Goal: Information Seeking & Learning: Check status

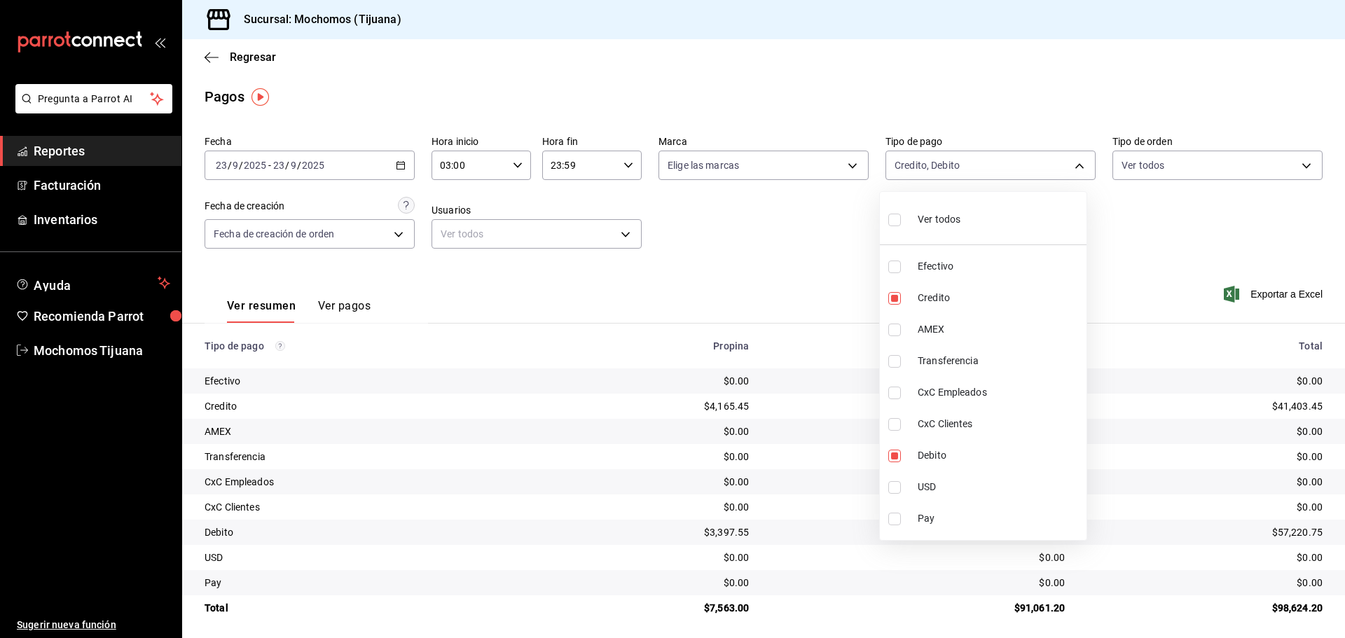
click at [251, 64] on div at bounding box center [672, 319] width 1345 height 638
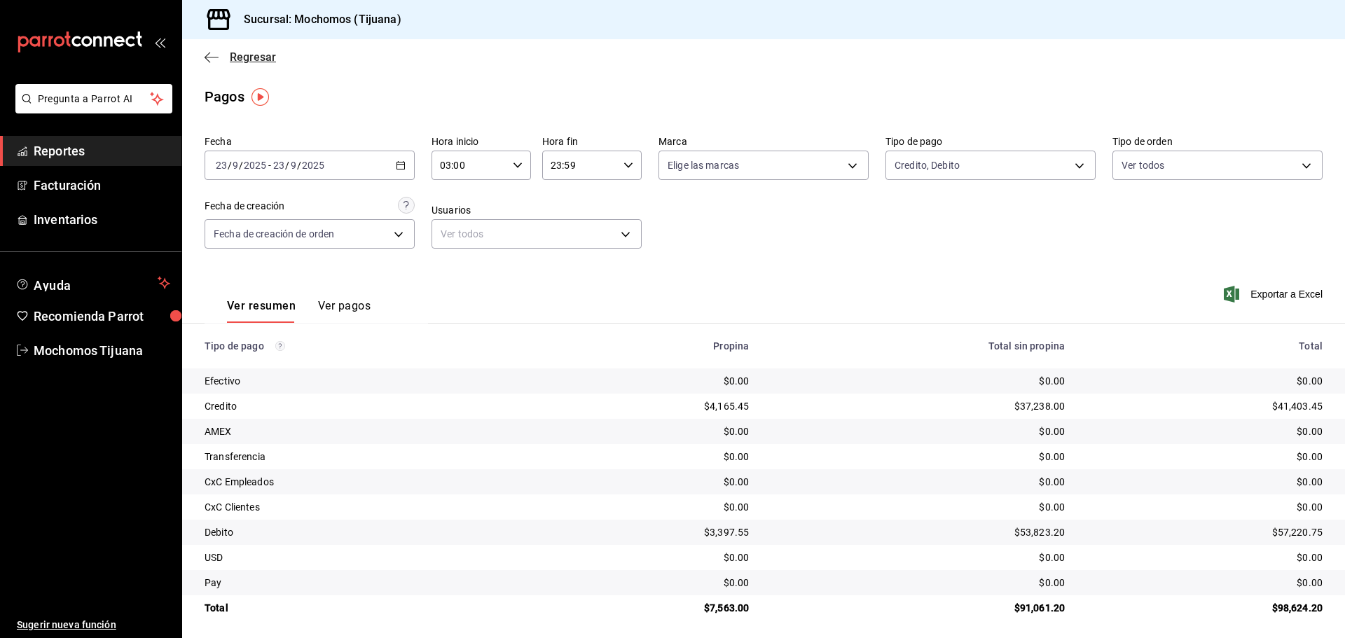
click at [251, 61] on span "Regresar" at bounding box center [253, 56] width 46 height 13
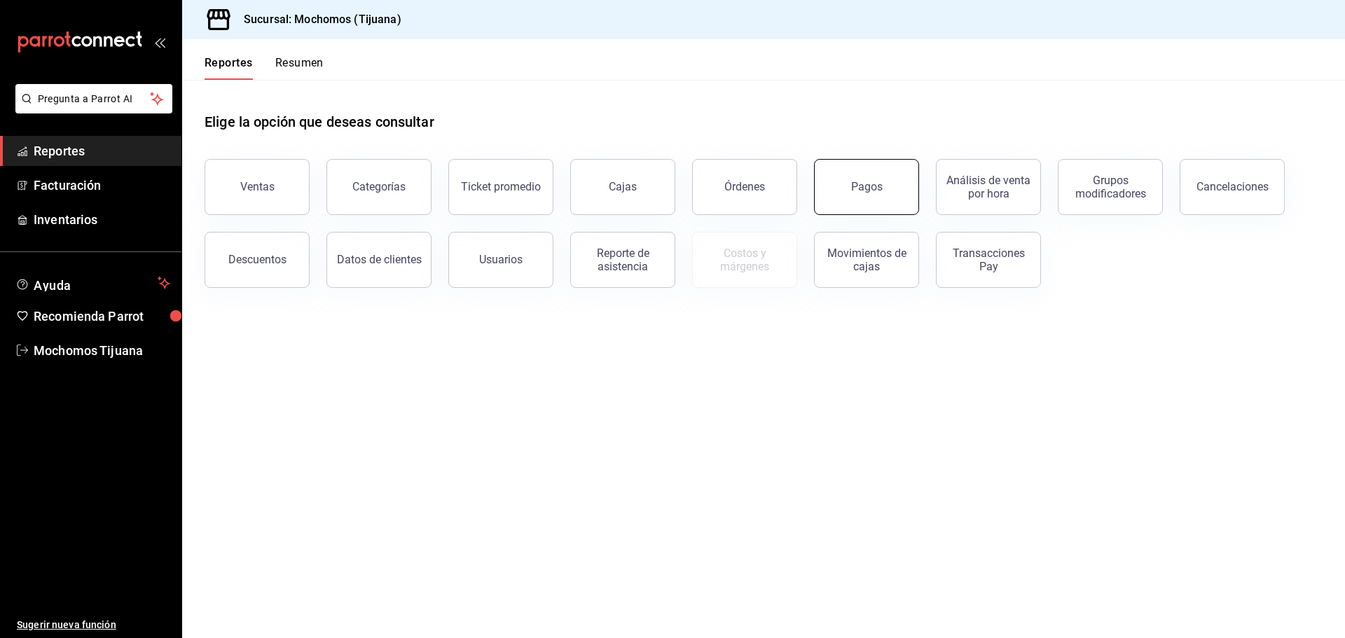
click at [857, 191] on div "Pagos" at bounding box center [867, 186] width 32 height 13
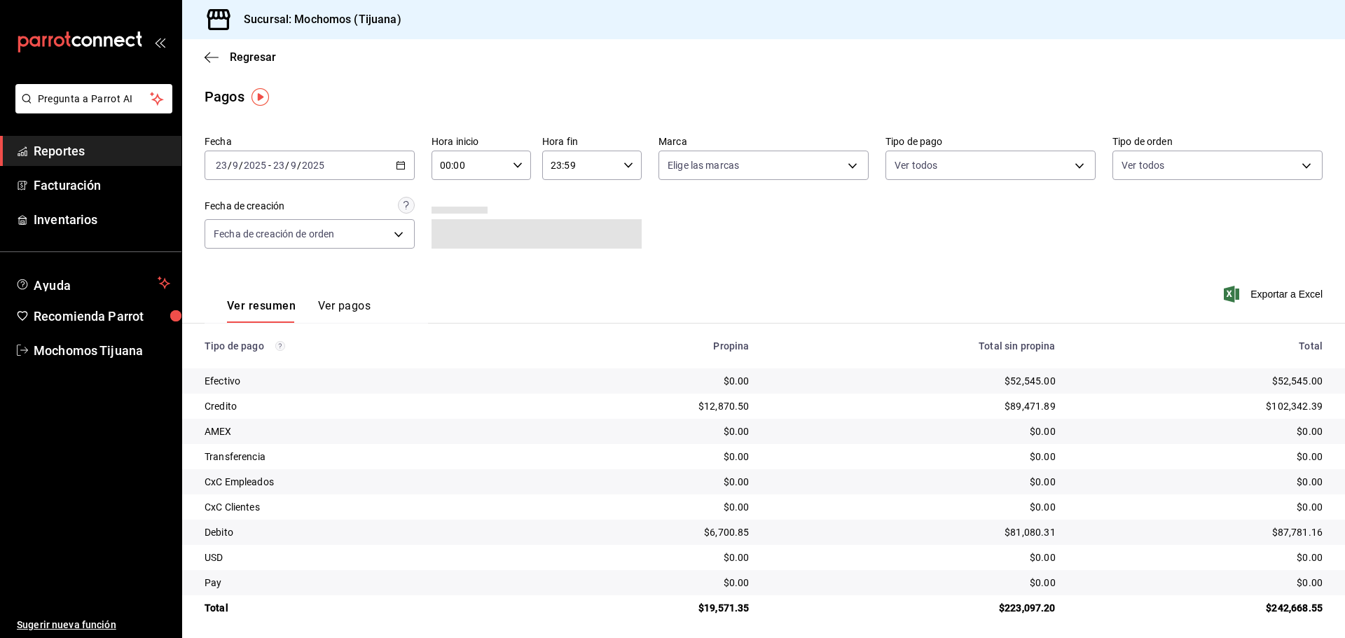
click at [517, 160] on icon "button" at bounding box center [518, 165] width 10 height 10
click at [451, 268] on span "04" at bounding box center [453, 265] width 27 height 11
type input "04:00"
click at [1066, 161] on div at bounding box center [672, 319] width 1345 height 638
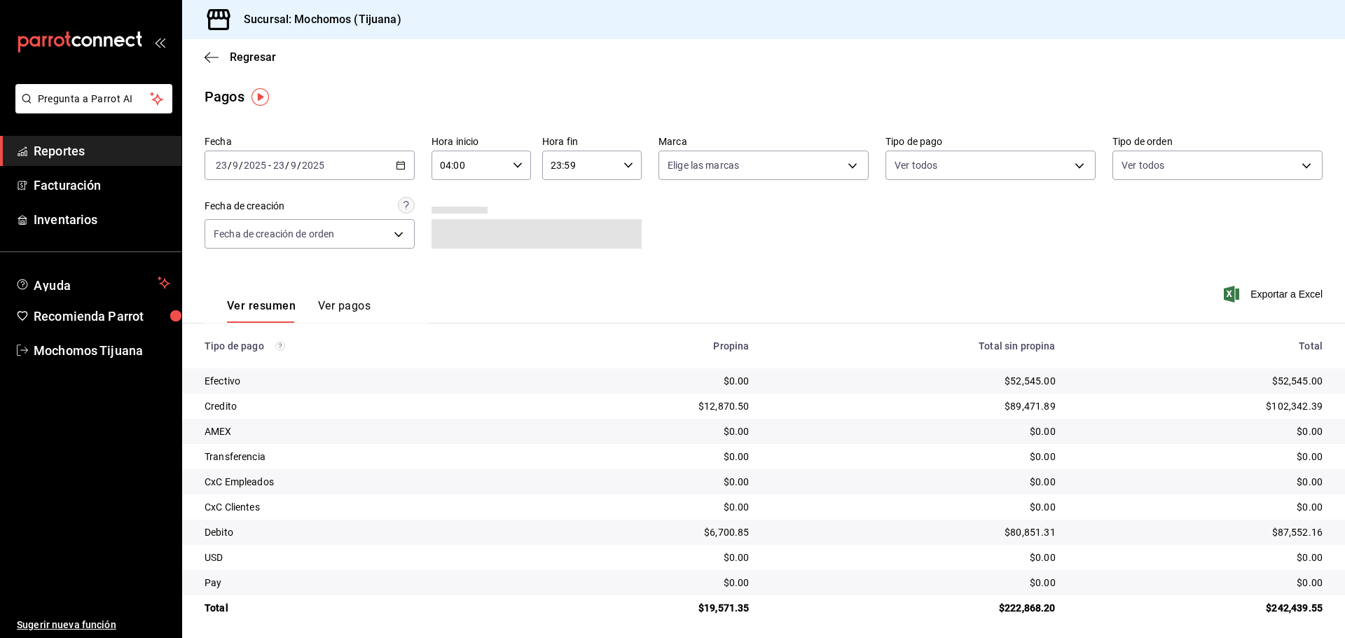
click at [1066, 161] on body "Pregunta a Parrot AI Reportes Facturación Inventarios Ayuda Recomienda Parrot M…" at bounding box center [672, 319] width 1345 height 638
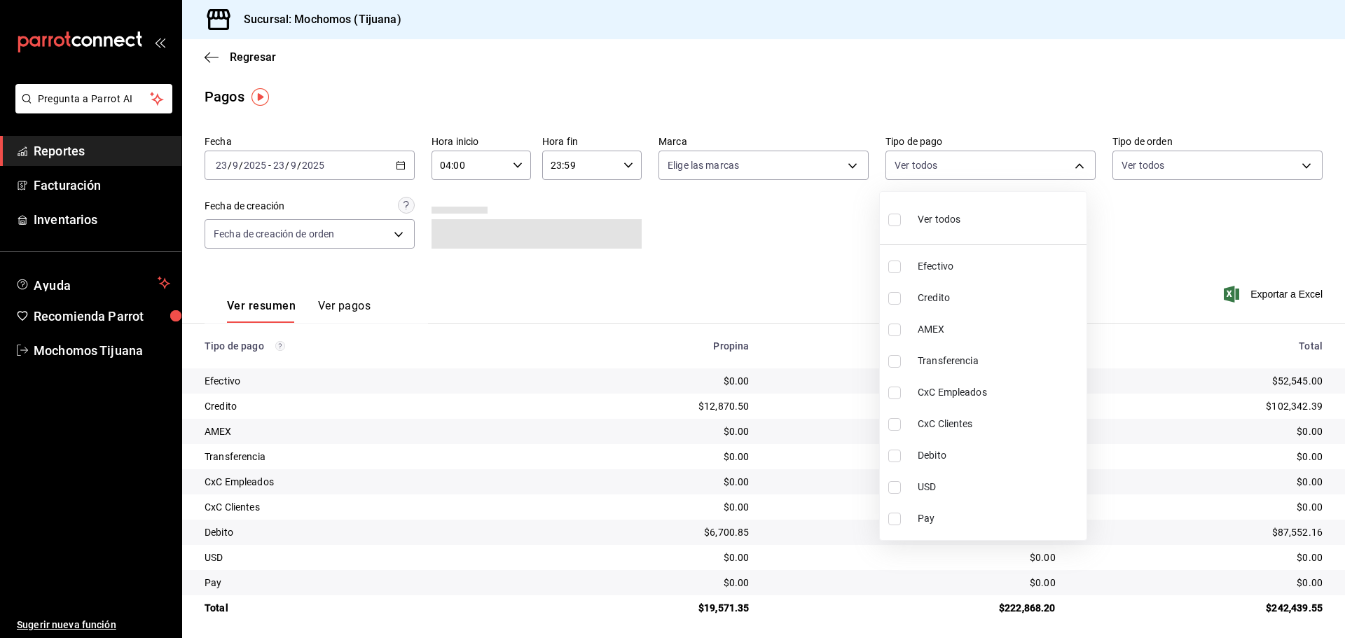
click at [896, 301] on input "checkbox" at bounding box center [894, 298] width 13 height 13
checkbox input "true"
click at [901, 462] on li "Debito" at bounding box center [989, 456] width 207 height 32
type input "a27a072c-b141-4985-9f83-ae60dbe2196b,b7370aa5-450f-4a05-bab4-2784151f97fb"
checkbox input "true"
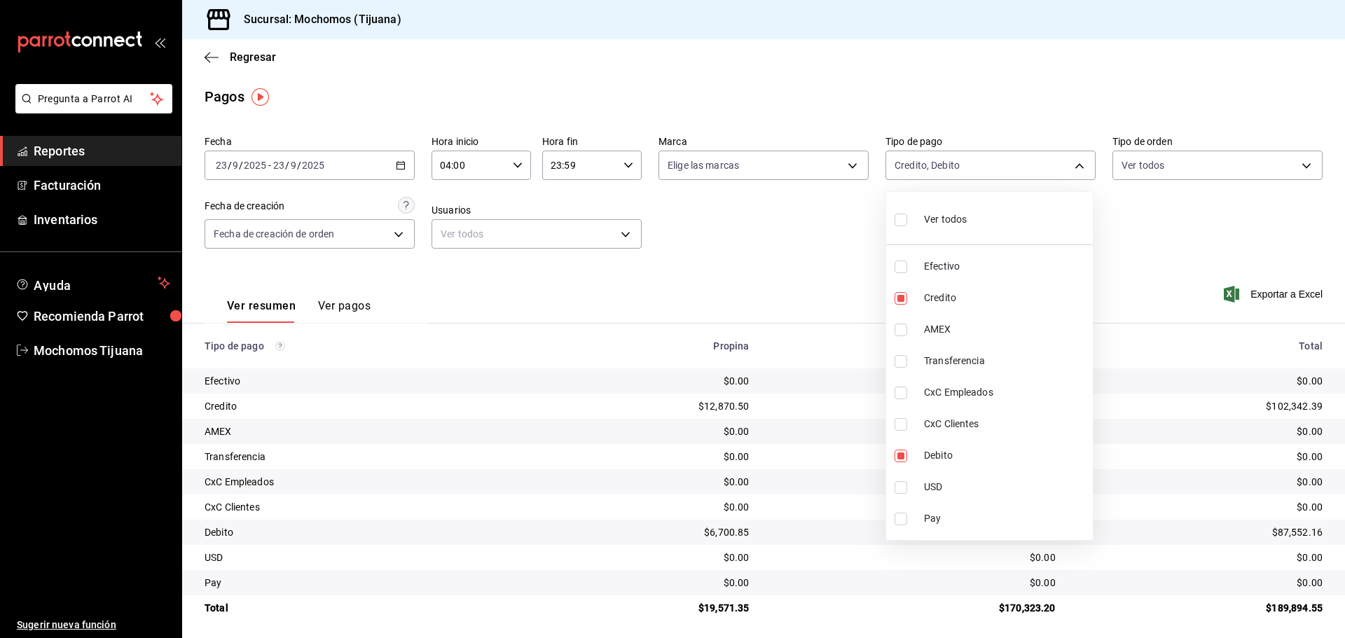
click at [259, 53] on div at bounding box center [672, 319] width 1345 height 638
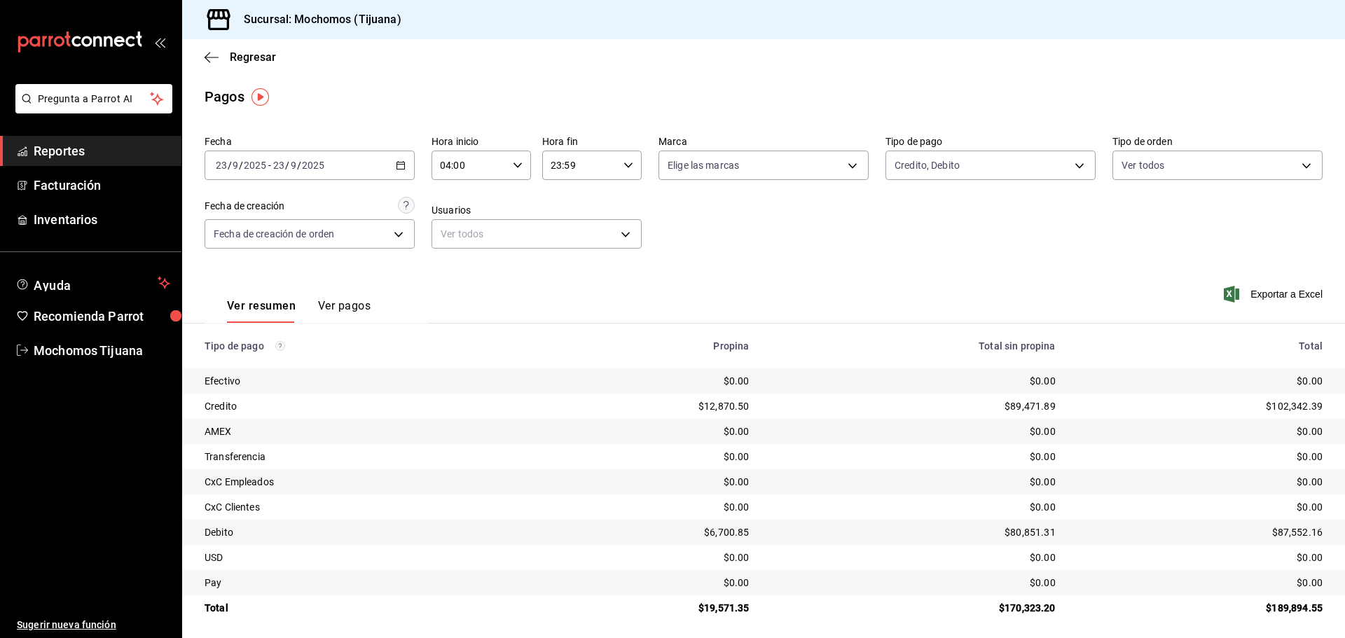
click at [259, 53] on span "Regresar" at bounding box center [253, 56] width 46 height 13
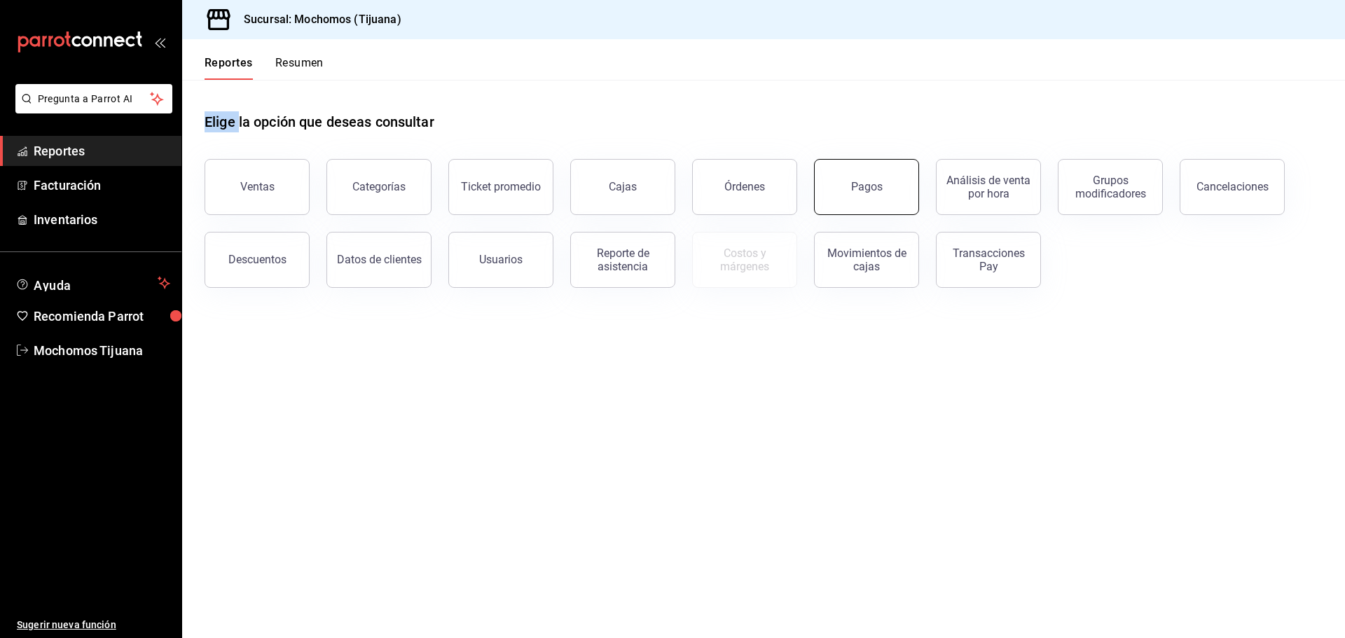
click at [844, 172] on button "Pagos" at bounding box center [866, 187] width 105 height 56
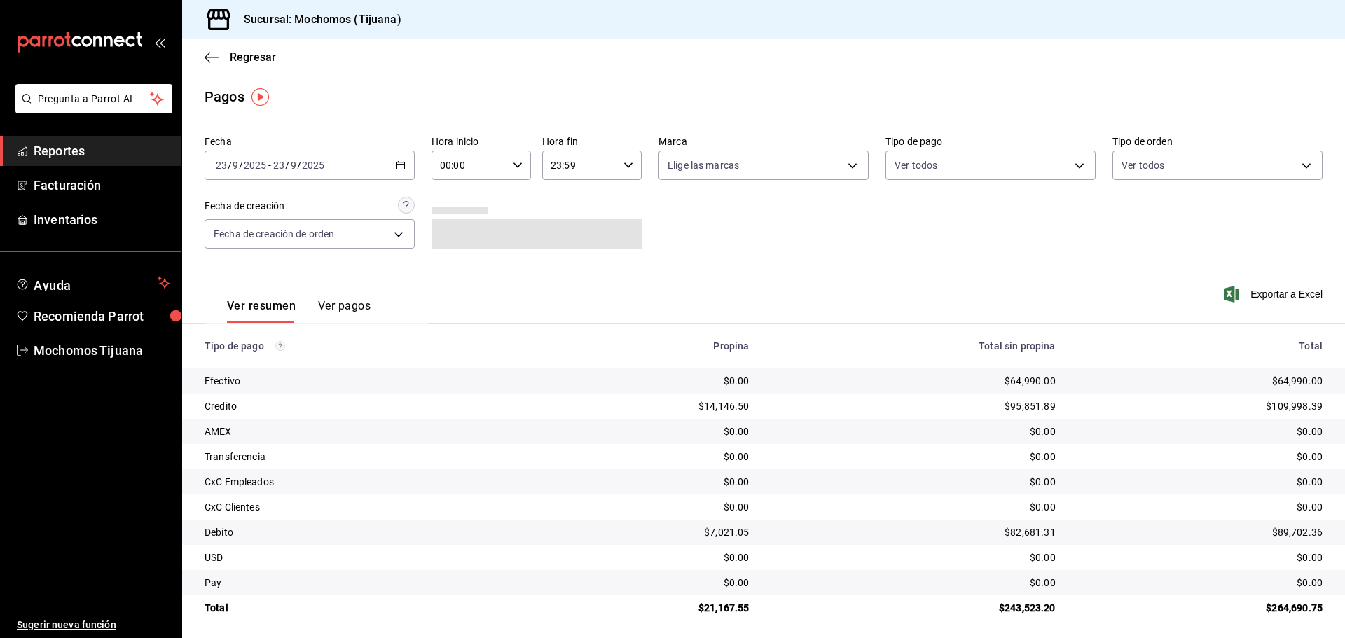
click at [516, 162] on icon "button" at bounding box center [518, 165] width 10 height 10
click at [453, 268] on span "04" at bounding box center [453, 265] width 27 height 11
type input "04:00"
click at [1071, 163] on div at bounding box center [672, 319] width 1345 height 638
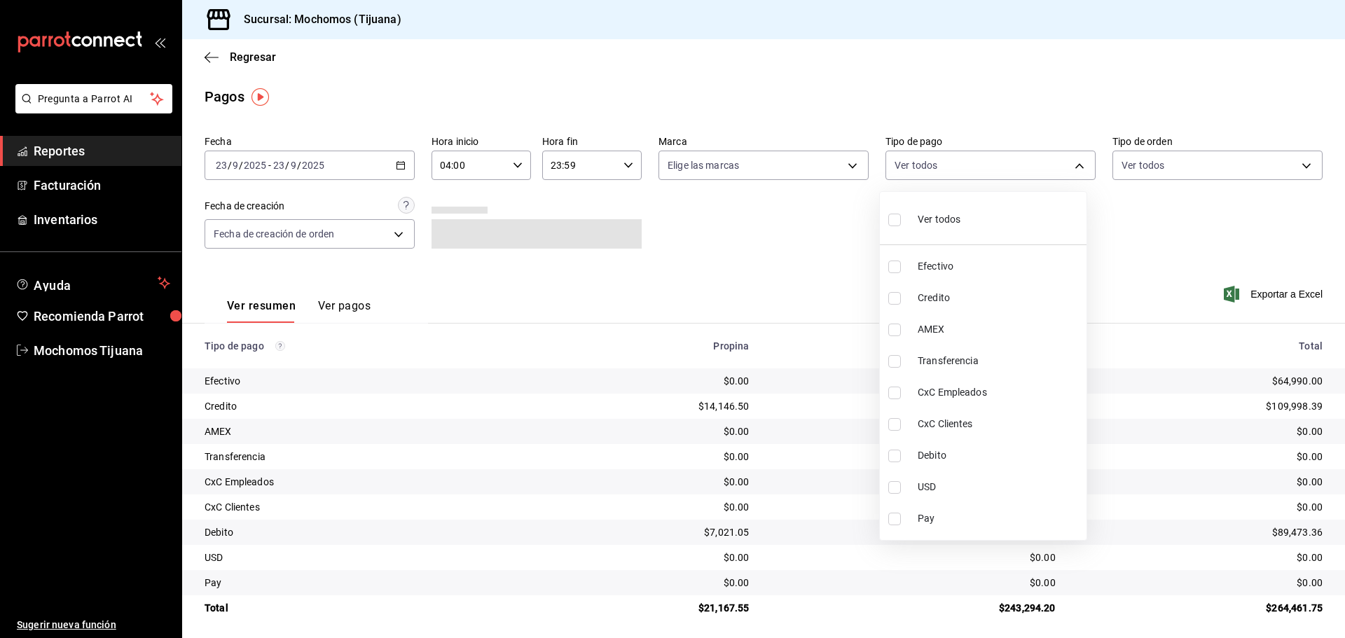
click at [1071, 163] on body "Pregunta a Parrot AI Reportes Facturación Inventarios Ayuda Recomienda Parrot M…" at bounding box center [672, 319] width 1345 height 638
click at [896, 297] on input "checkbox" at bounding box center [894, 298] width 13 height 13
checkbox input "true"
type input "a27a072c-b141-4985-9f83-ae60dbe2196b"
click at [901, 453] on input "checkbox" at bounding box center [900, 456] width 13 height 13
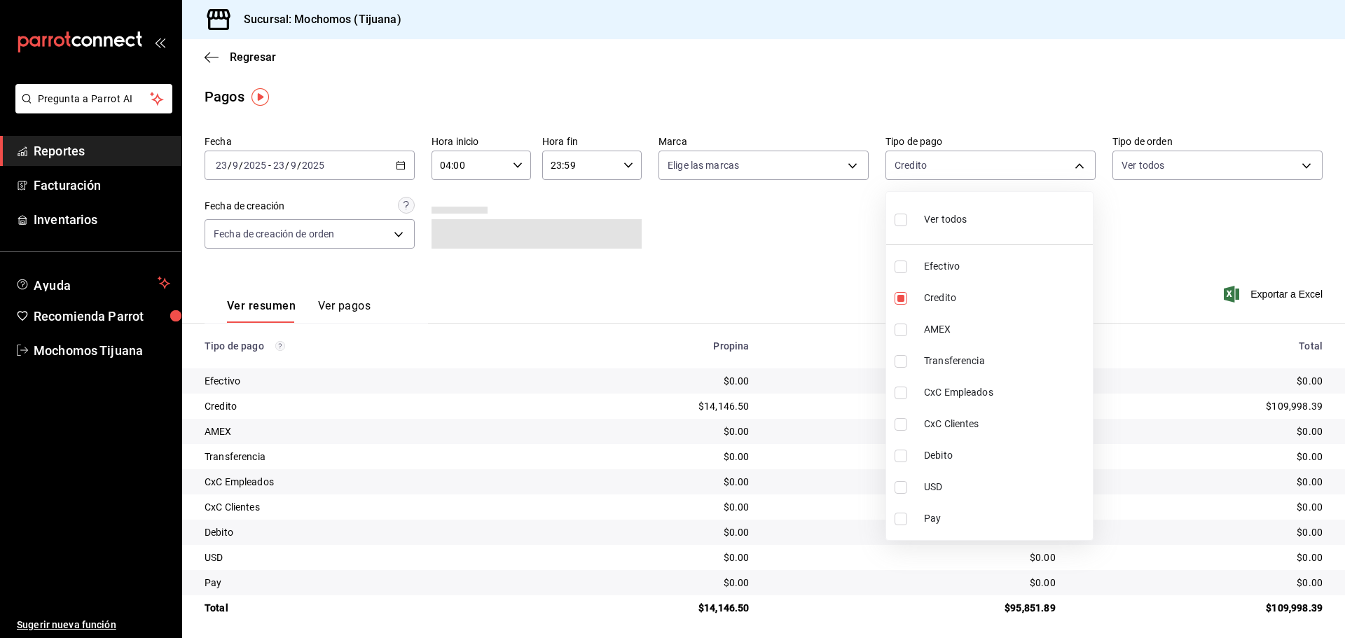
checkbox input "true"
type input "a27a072c-b141-4985-9f83-ae60dbe2196b,b7370aa5-450f-4a05-bab4-2784151f97fb"
drag, startPoint x: 1344, startPoint y: 60, endPoint x: 244, endPoint y: 53, distance: 1099.5
click at [244, 53] on div at bounding box center [672, 319] width 1345 height 638
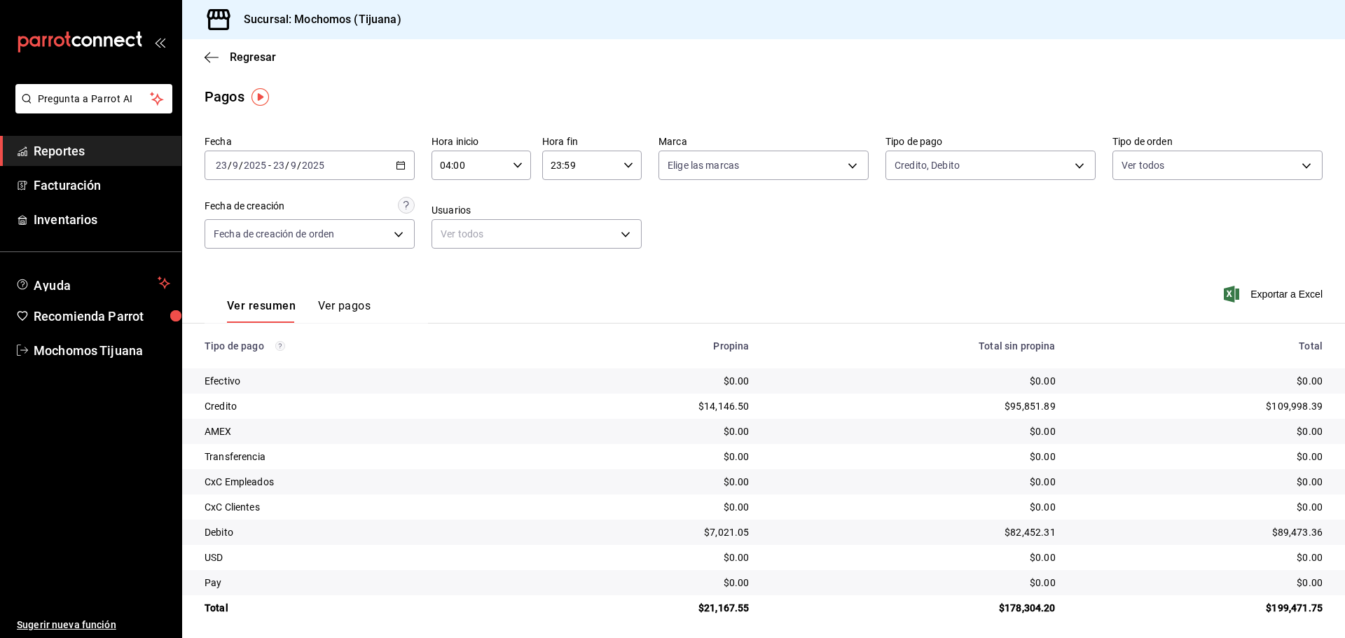
click at [244, 53] on div "Ver todos Efectivo Credito AMEX Transferencia CxC Empleados CxC Clientes Debito…" at bounding box center [672, 319] width 1345 height 638
click at [244, 53] on span "Regresar" at bounding box center [253, 56] width 46 height 13
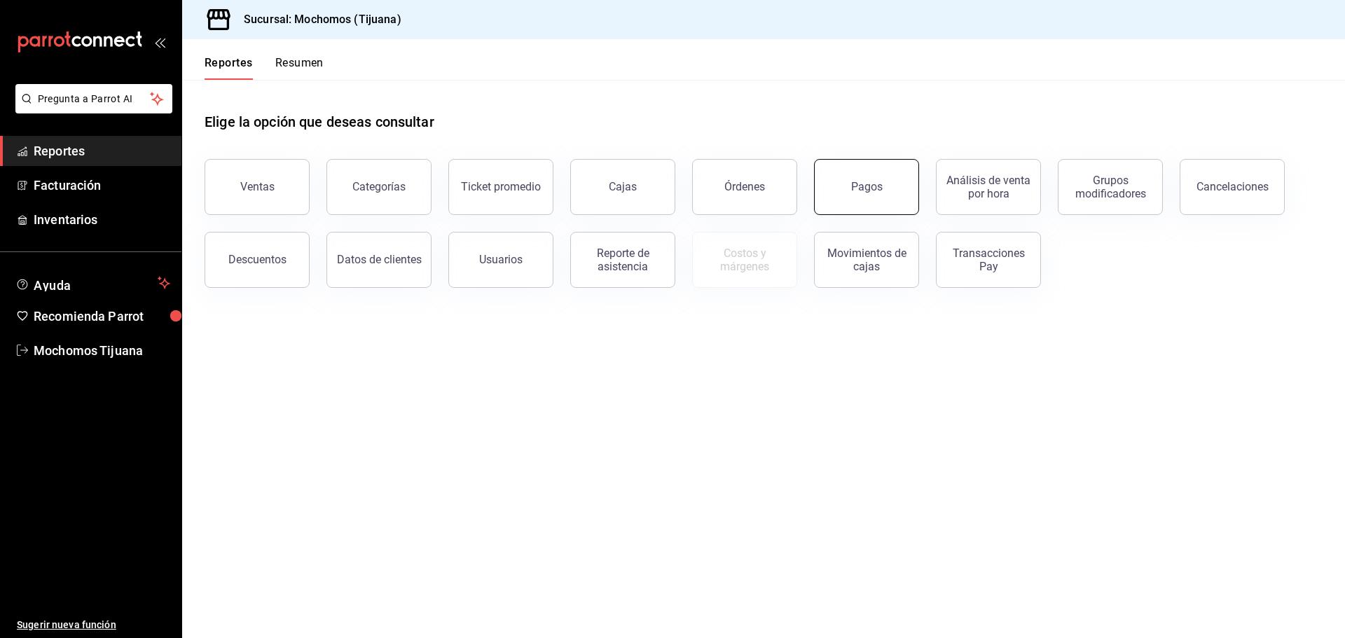
click at [871, 183] on div "Pagos" at bounding box center [867, 186] width 32 height 13
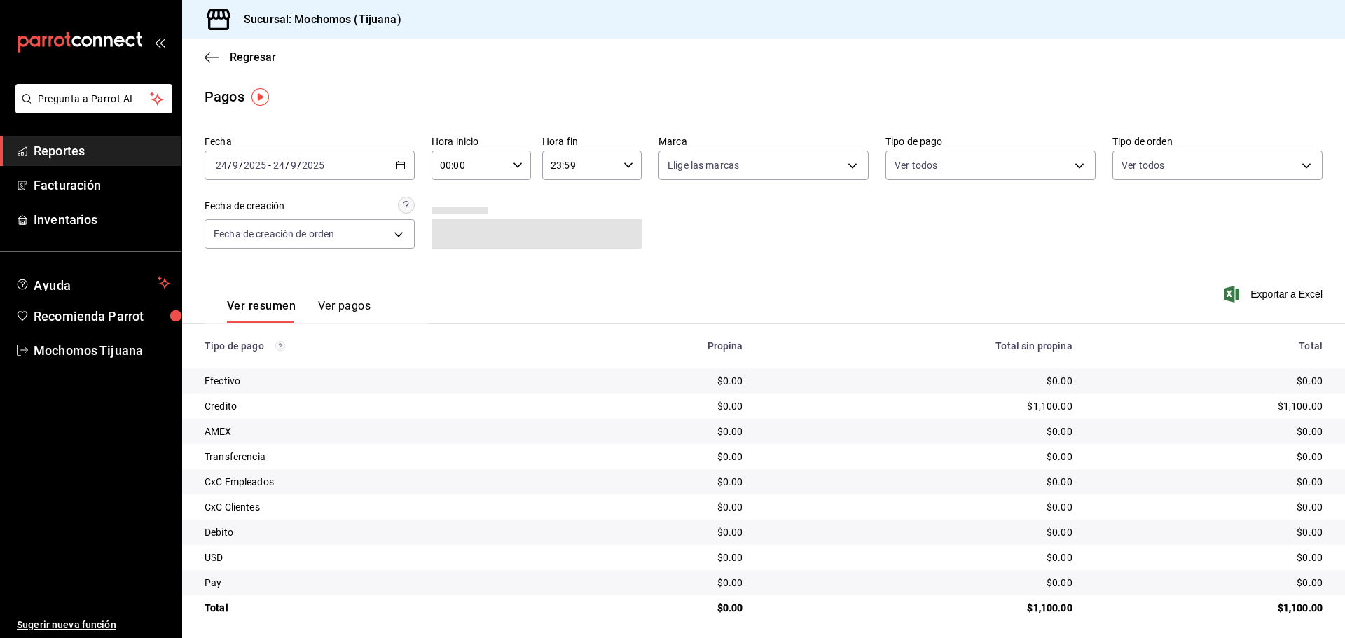
click at [344, 161] on div "[DATE] [DATE] - [DATE] [DATE]" at bounding box center [309, 165] width 210 height 29
click at [264, 368] on span "Rango de fechas" at bounding box center [270, 365] width 109 height 15
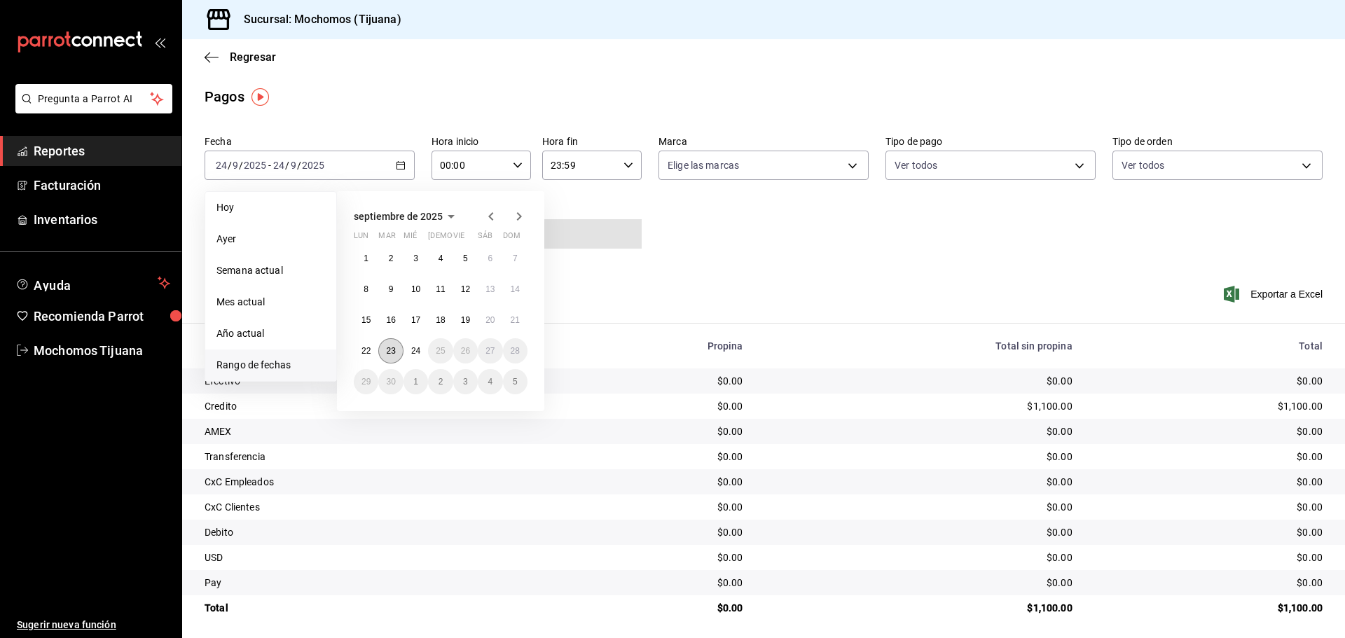
click at [388, 349] on abbr "23" at bounding box center [390, 351] width 9 height 10
click at [412, 353] on abbr "24" at bounding box center [415, 351] width 9 height 10
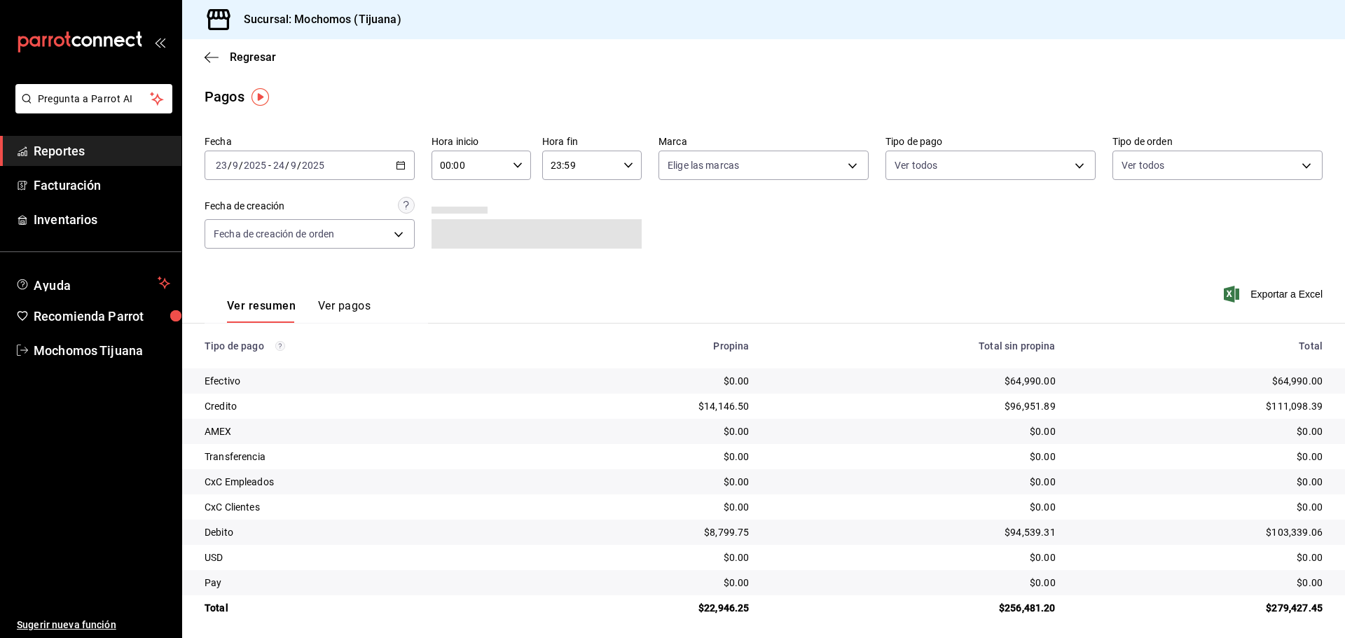
click at [515, 167] on \(Stroke\) "button" at bounding box center [517, 164] width 8 height 5
click at [459, 188] on button "04" at bounding box center [454, 195] width 44 height 28
type input "04:00"
click at [630, 165] on div at bounding box center [672, 319] width 1345 height 638
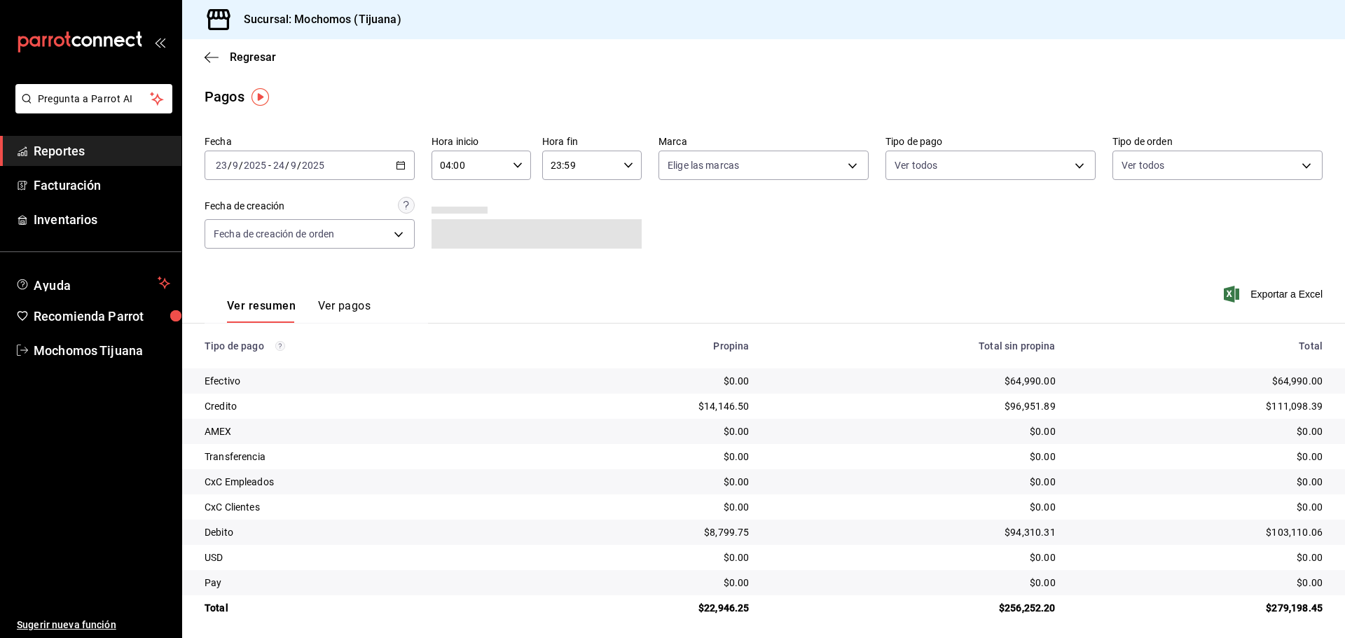
click at [626, 165] on \(Stroke\) "button" at bounding box center [628, 164] width 8 height 5
click at [567, 197] on span "04" at bounding box center [563, 195] width 27 height 11
type input "04:59"
drag, startPoint x: 1266, startPoint y: 56, endPoint x: 938, endPoint y: 71, distance: 328.8
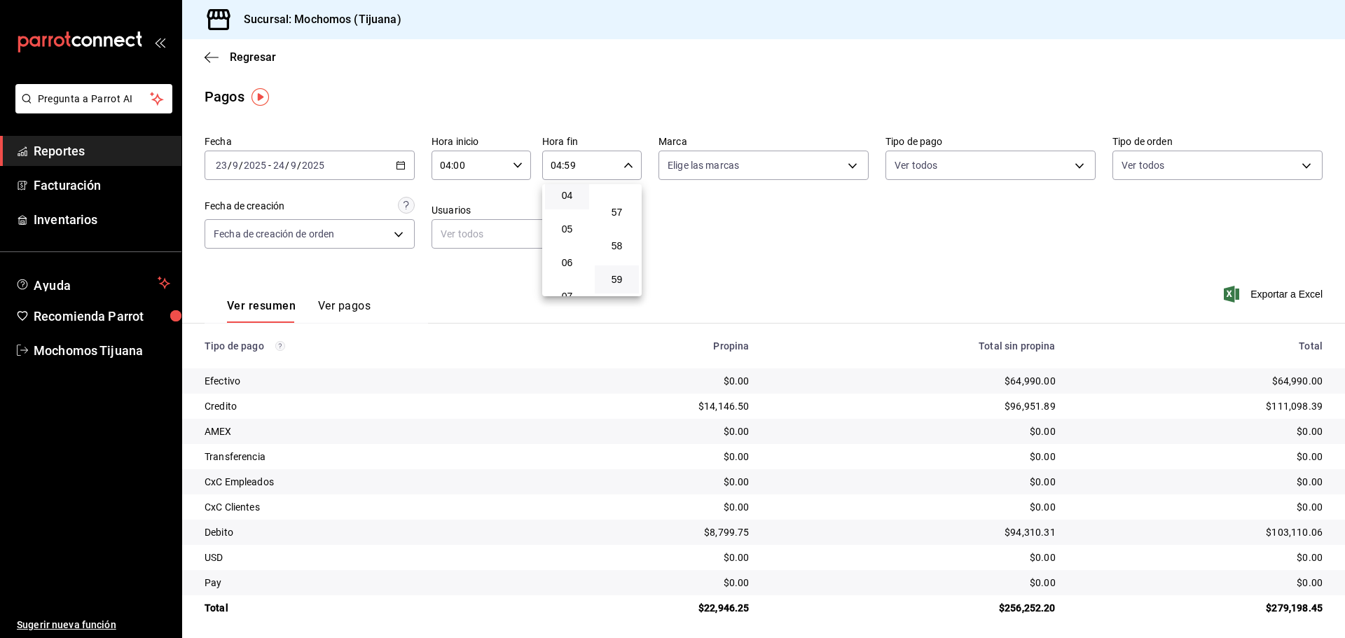
click at [938, 71] on div at bounding box center [672, 319] width 1345 height 638
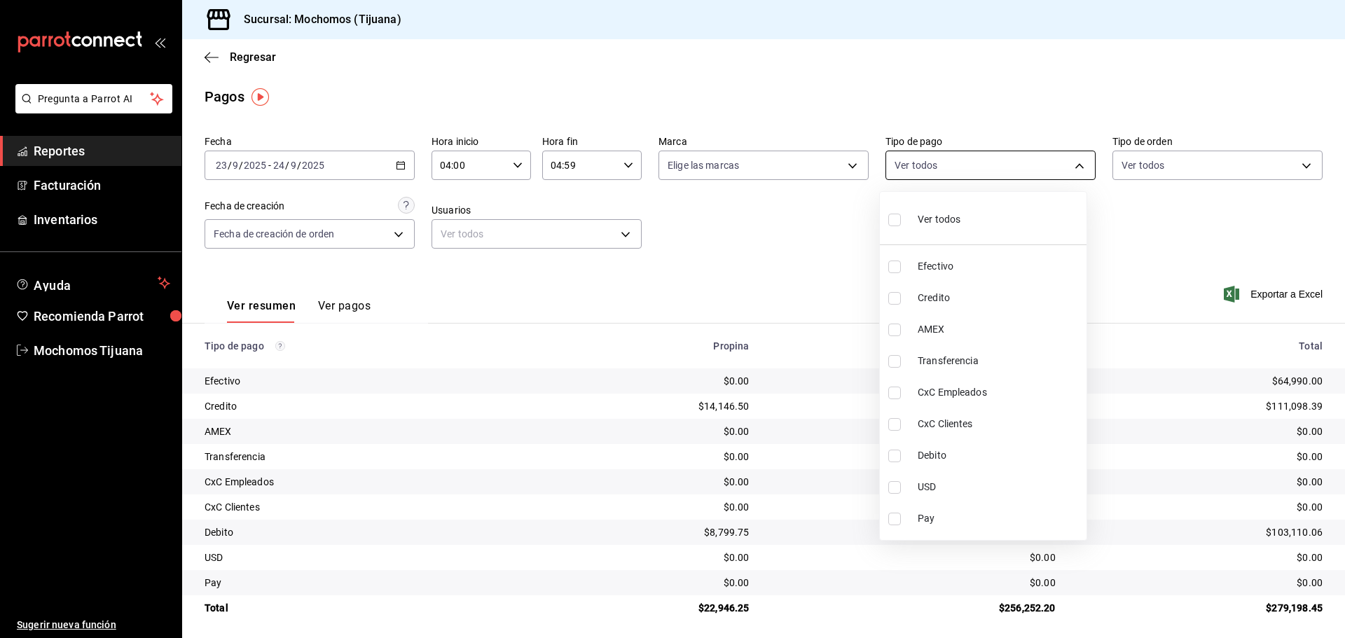
click at [1074, 162] on body "Pregunta a Parrot AI Reportes Facturación Inventarios Ayuda Recomienda Parrot M…" at bounding box center [672, 319] width 1345 height 638
click at [895, 298] on input "checkbox" at bounding box center [894, 298] width 13 height 13
checkbox input "true"
type input "a27a072c-b141-4985-9f83-ae60dbe2196b"
click at [898, 455] on input "checkbox" at bounding box center [900, 456] width 13 height 13
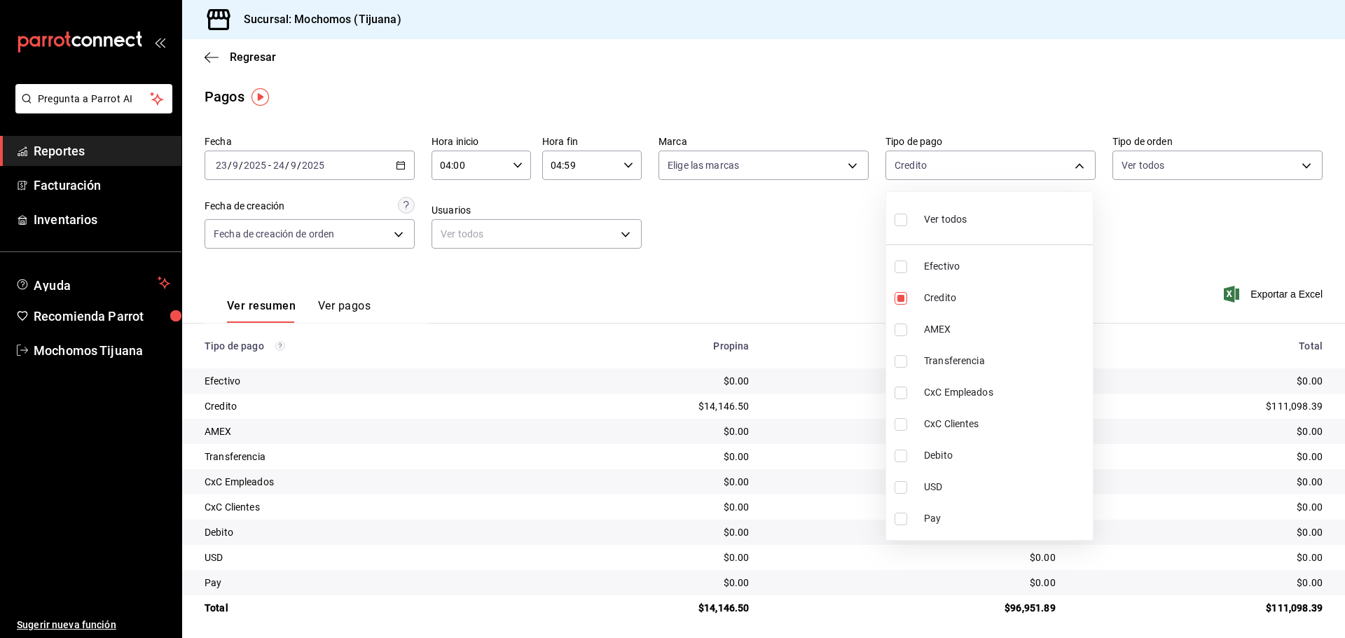
checkbox input "true"
type input "a27a072c-b141-4985-9f83-ae60dbe2196b,b7370aa5-450f-4a05-bab4-2784151f97fb"
click at [851, 637] on div at bounding box center [672, 319] width 1345 height 638
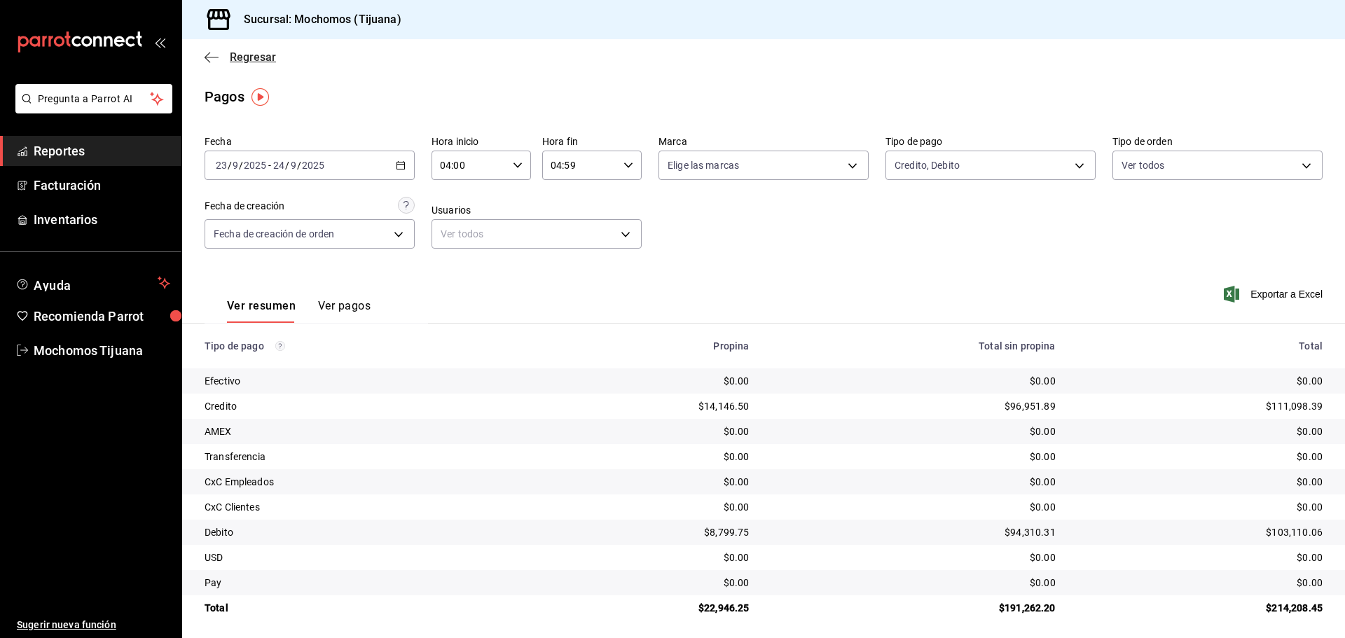
click at [240, 57] on span "Regresar" at bounding box center [253, 56] width 46 height 13
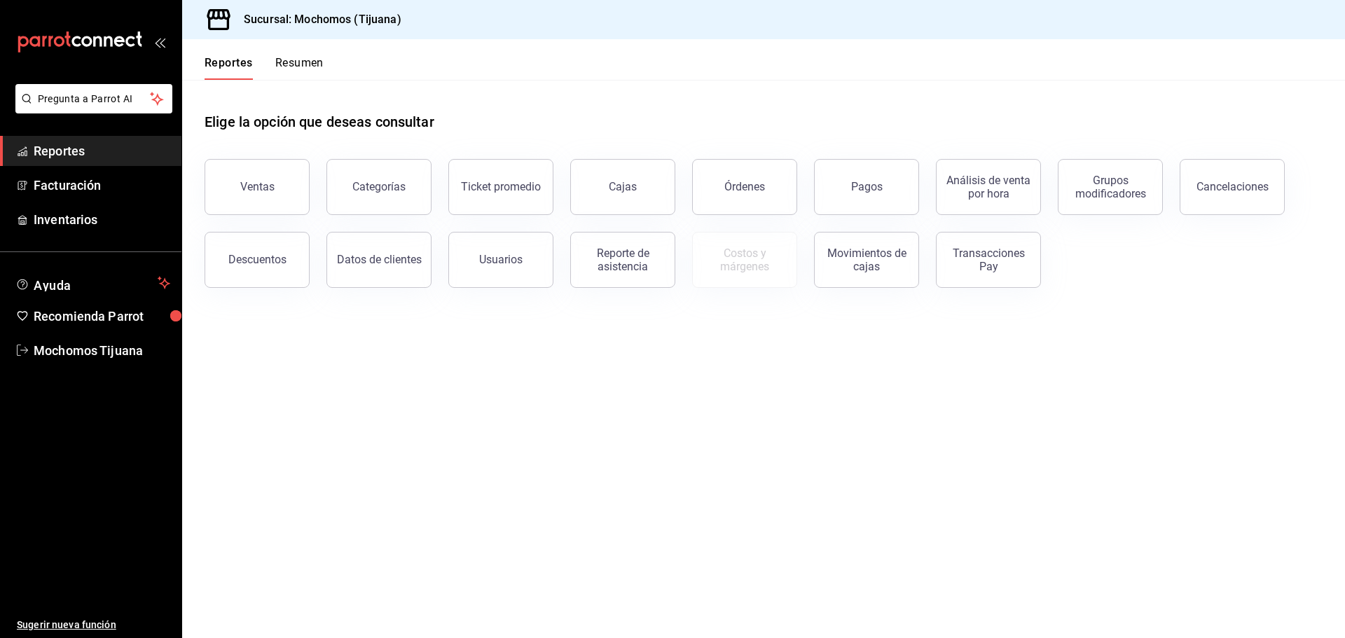
click at [240, 57] on button "Reportes" at bounding box center [228, 68] width 48 height 24
click at [851, 192] on button "Pagos" at bounding box center [866, 187] width 105 height 56
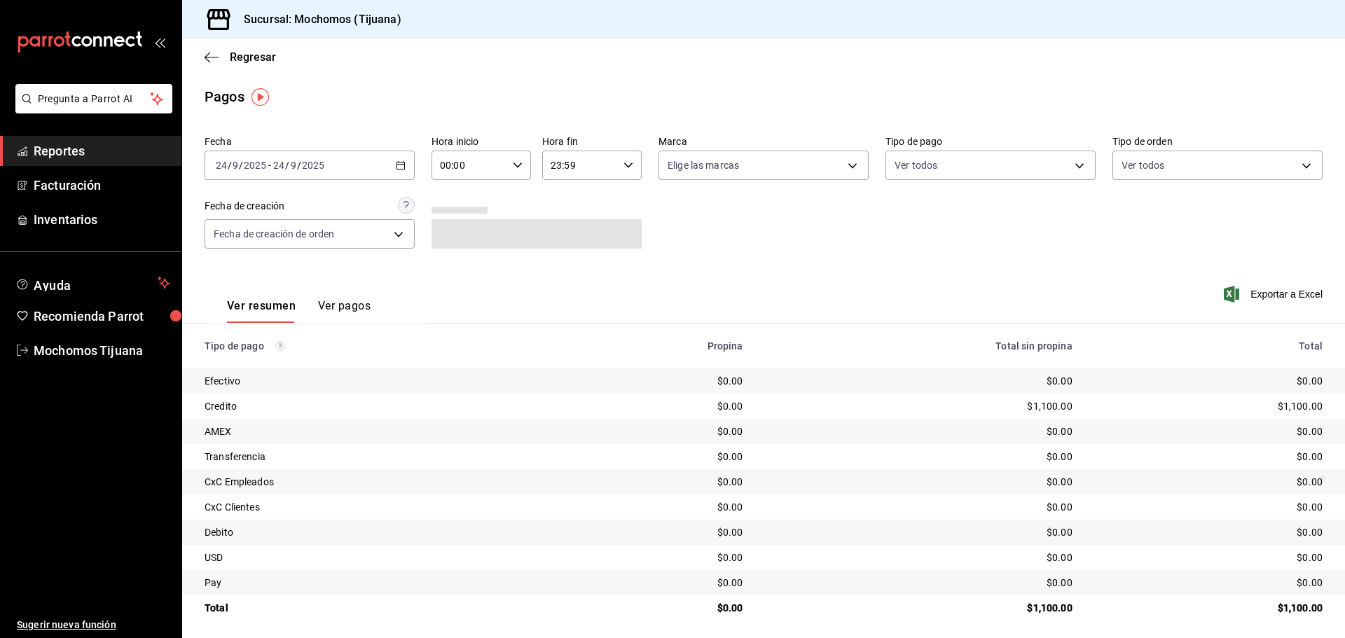
click at [396, 160] on div "[DATE] [DATE] - [DATE] [DATE]" at bounding box center [309, 165] width 210 height 29
click at [286, 361] on span "Rango de fechas" at bounding box center [270, 365] width 109 height 15
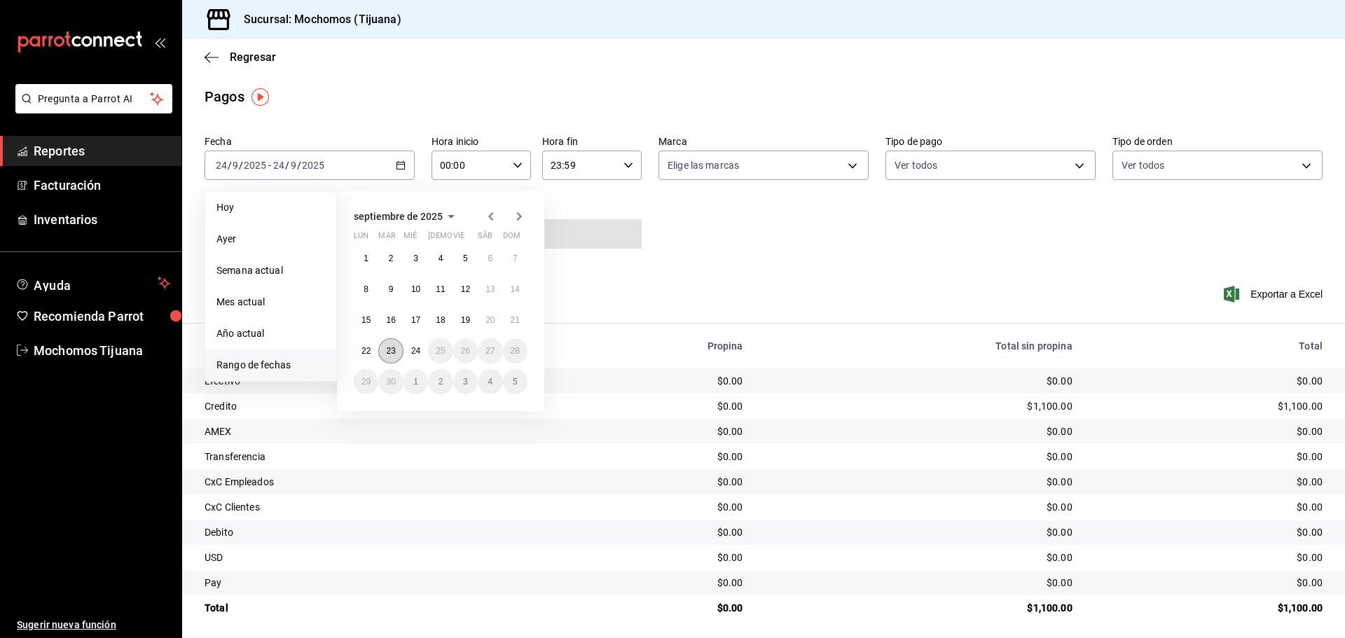
click at [397, 352] on button "23" at bounding box center [390, 350] width 25 height 25
click at [412, 351] on abbr "24" at bounding box center [415, 351] width 9 height 10
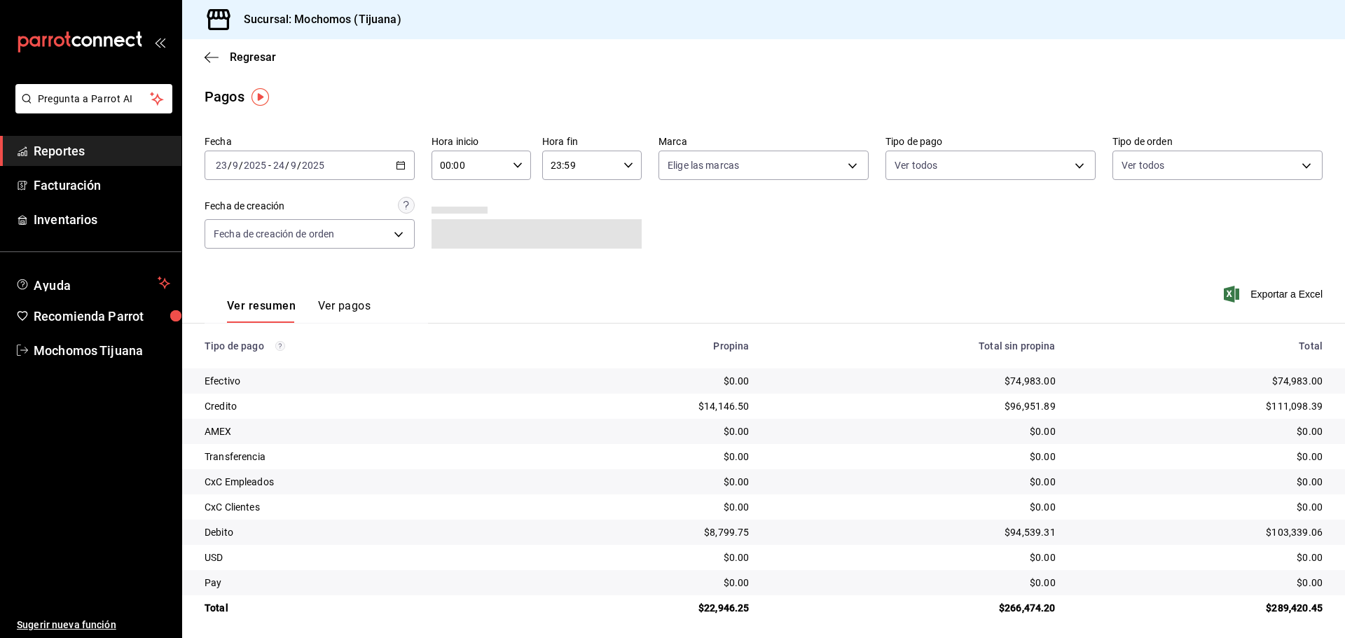
click at [515, 167] on \(Stroke\) "button" at bounding box center [517, 164] width 8 height 5
click at [457, 269] on span "04" at bounding box center [453, 265] width 27 height 11
type input "04:00"
click at [623, 167] on div at bounding box center [672, 319] width 1345 height 638
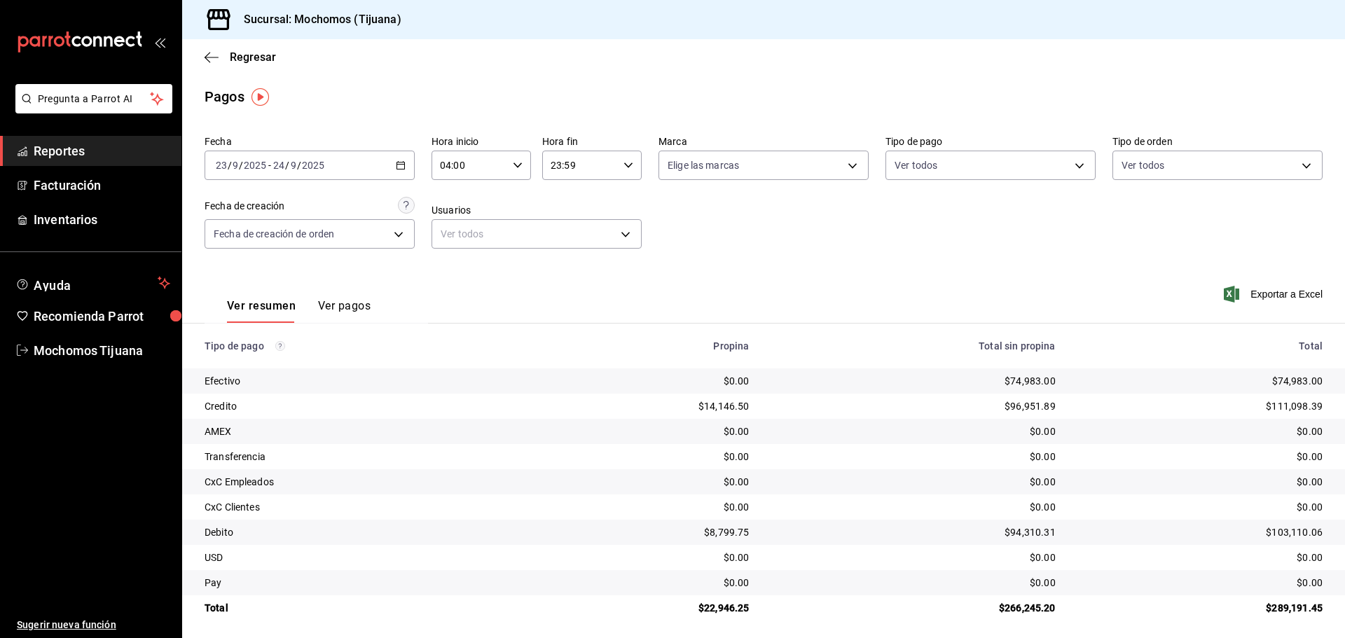
click at [623, 164] on icon "button" at bounding box center [628, 165] width 10 height 10
click at [555, 239] on span "05" at bounding box center [563, 234] width 27 height 11
type input "05:59"
drag, startPoint x: 550, startPoint y: 244, endPoint x: 868, endPoint y: 272, distance: 318.4
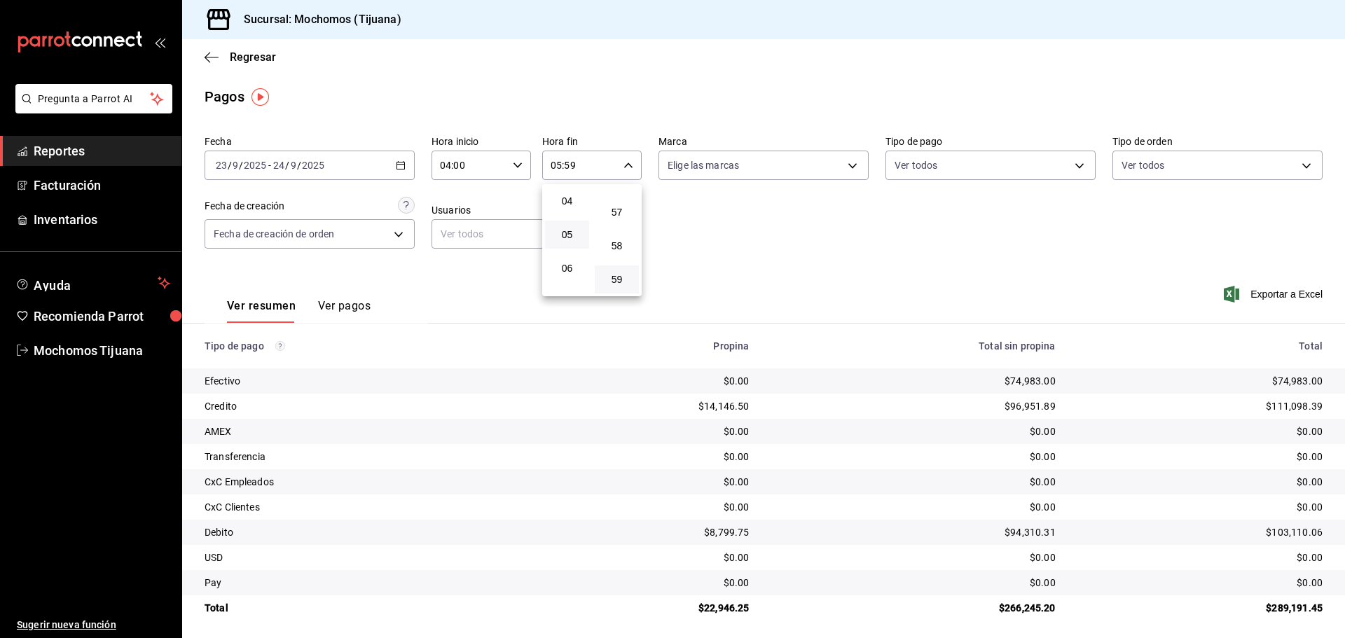
click at [868, 272] on div at bounding box center [672, 319] width 1345 height 638
click at [242, 53] on span "Regresar" at bounding box center [253, 56] width 46 height 13
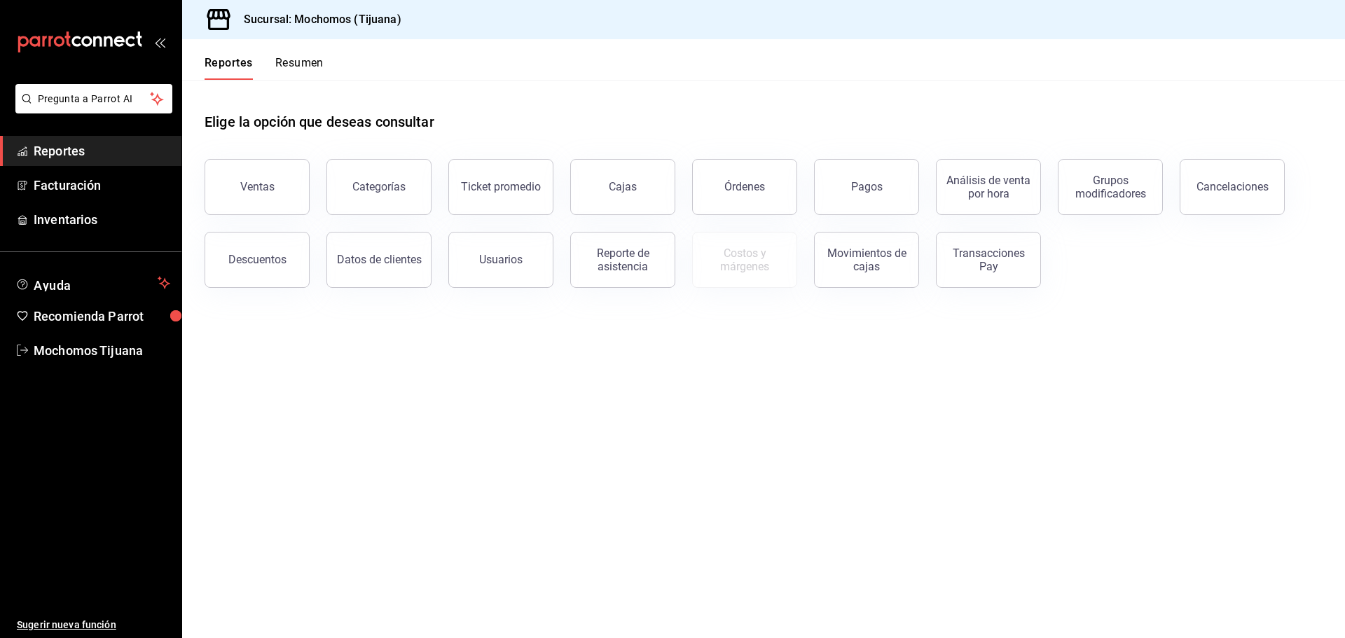
click at [242, 53] on div "Reportes Resumen" at bounding box center [252, 59] width 141 height 41
click at [235, 61] on button "Reportes" at bounding box center [228, 68] width 48 height 24
click at [906, 195] on button "Pagos" at bounding box center [866, 187] width 105 height 56
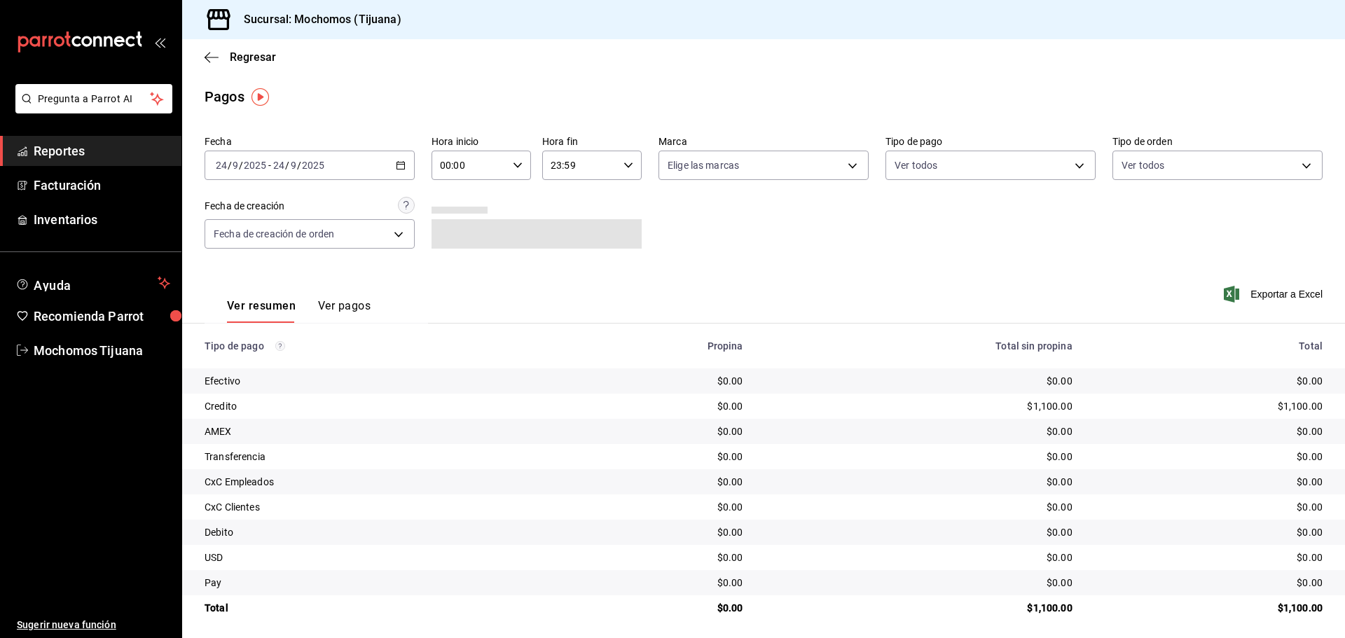
click at [401, 164] on icon "button" at bounding box center [401, 165] width 10 height 10
click at [245, 362] on span "Rango de fechas" at bounding box center [270, 365] width 109 height 15
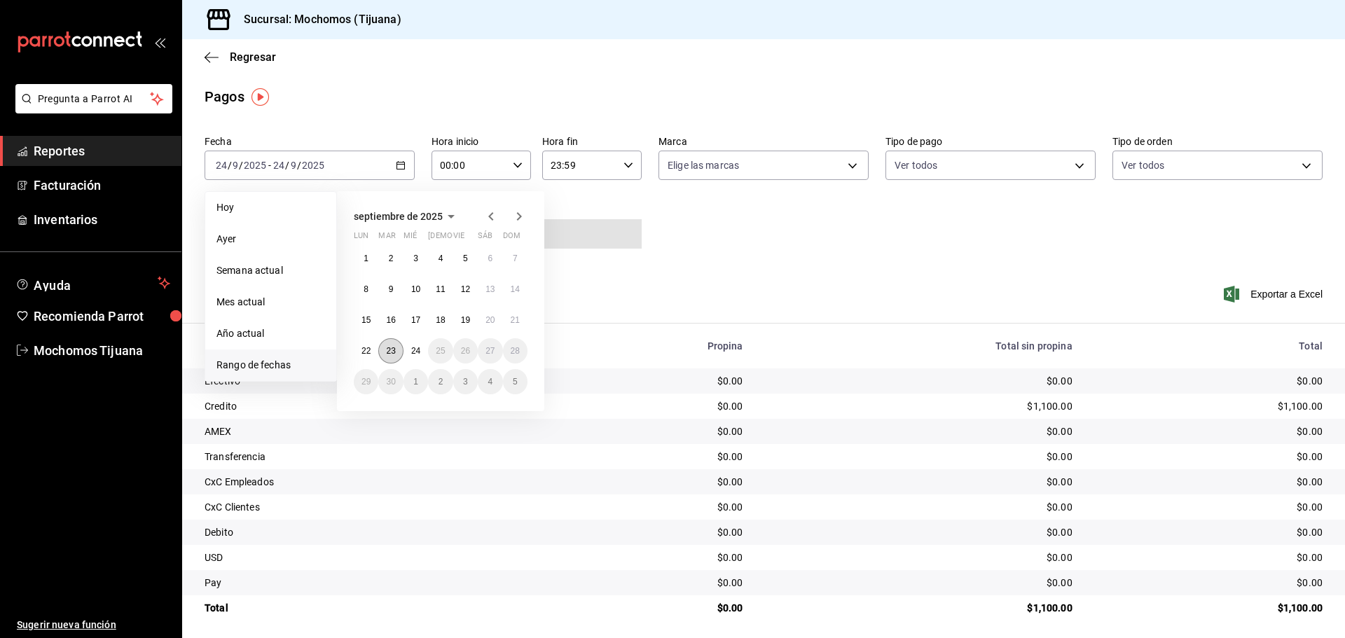
click at [382, 354] on button "23" at bounding box center [390, 350] width 25 height 25
click at [409, 352] on button "24" at bounding box center [415, 350] width 25 height 25
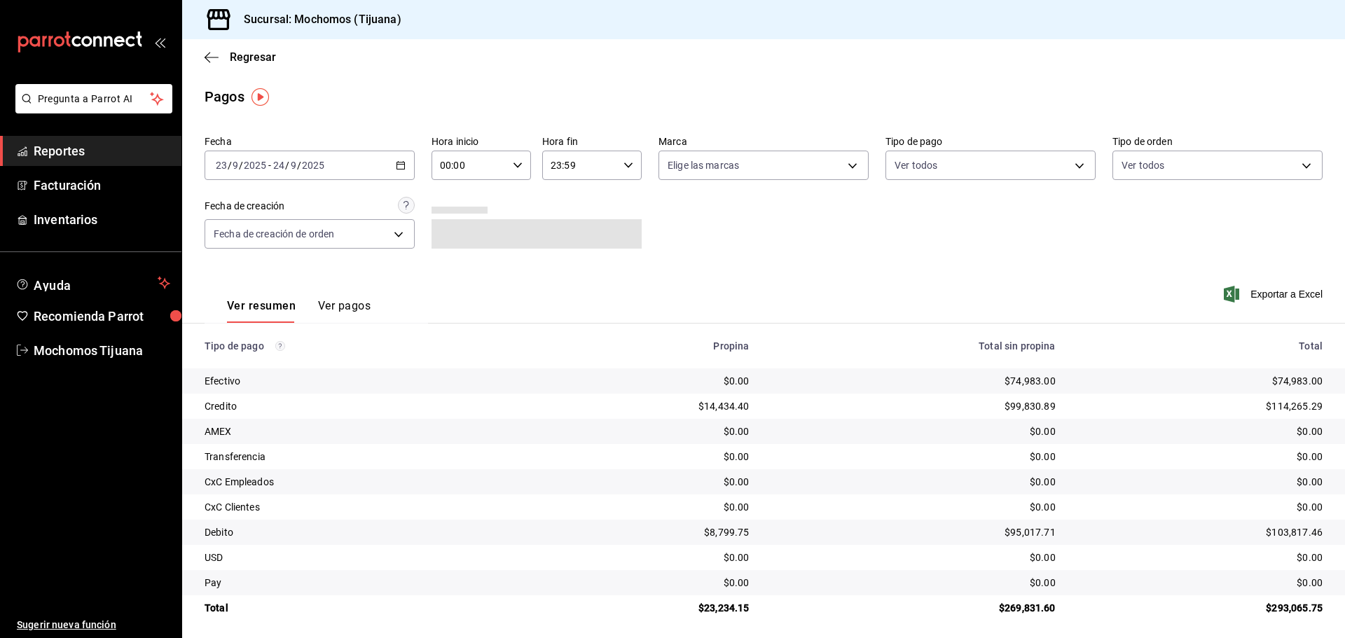
click at [513, 165] on icon "button" at bounding box center [518, 165] width 10 height 10
click at [449, 264] on span "04" at bounding box center [453, 265] width 27 height 11
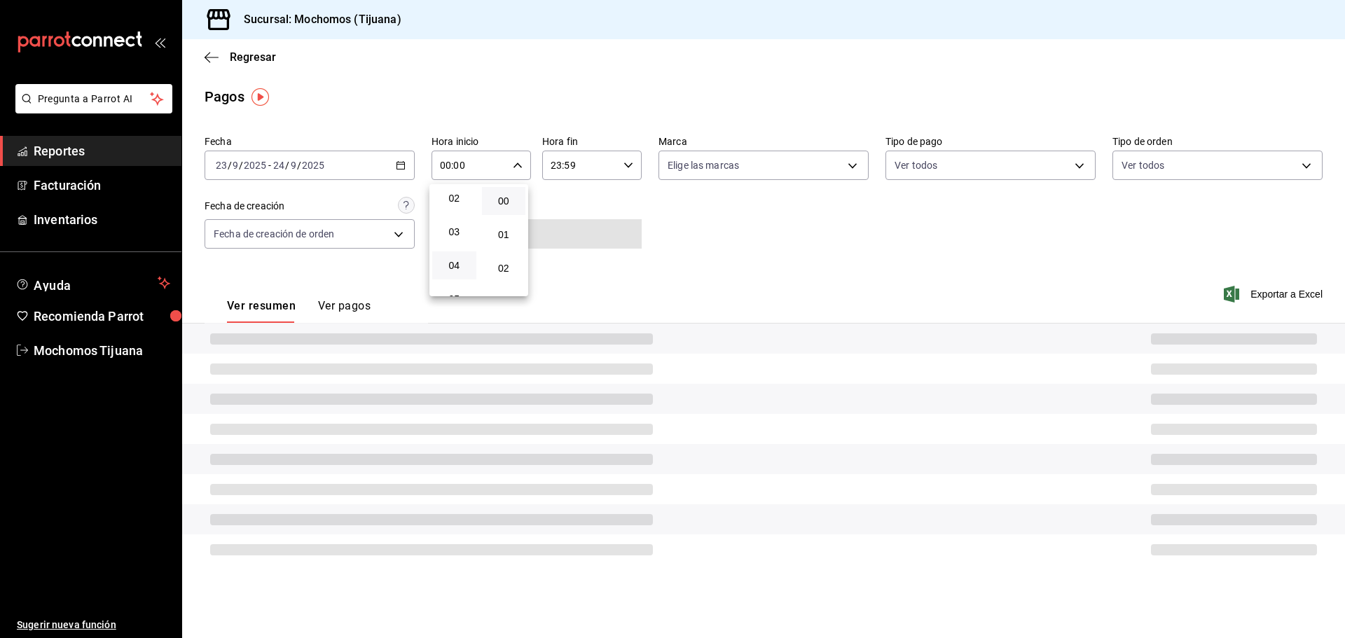
type input "04:00"
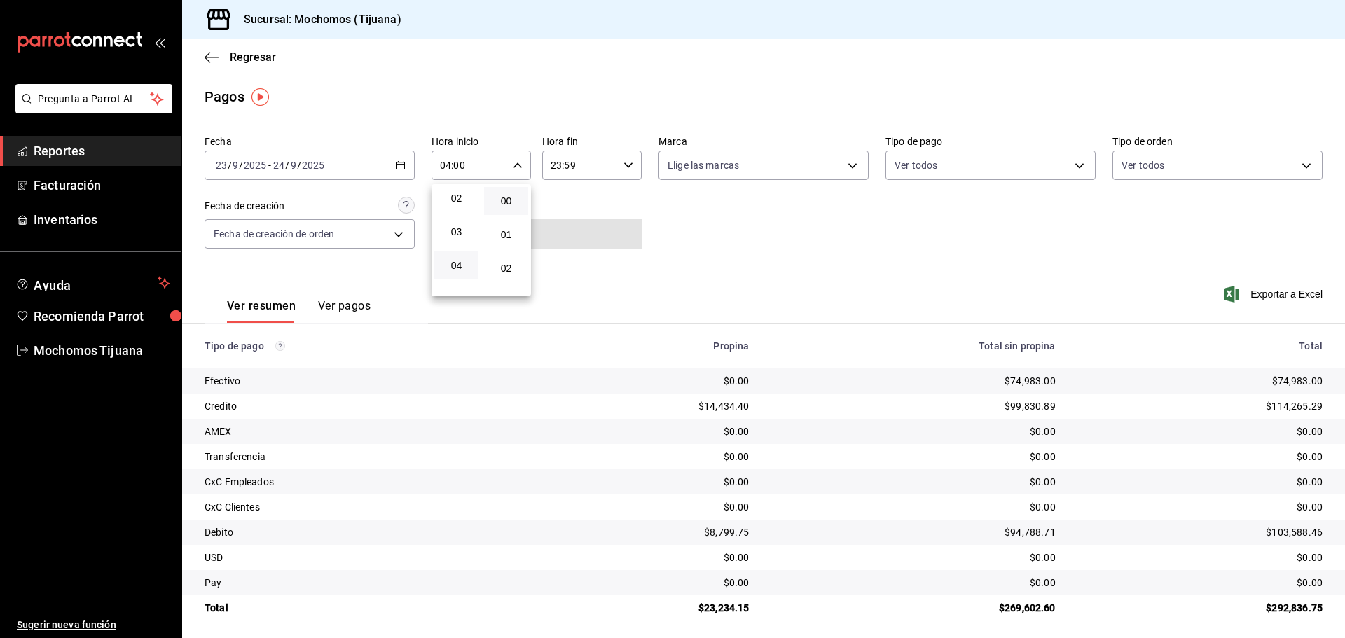
click at [623, 165] on div at bounding box center [672, 319] width 1345 height 638
click at [623, 165] on icon "button" at bounding box center [628, 165] width 10 height 10
click at [564, 204] on span "04" at bounding box center [563, 200] width 27 height 11
type input "04:59"
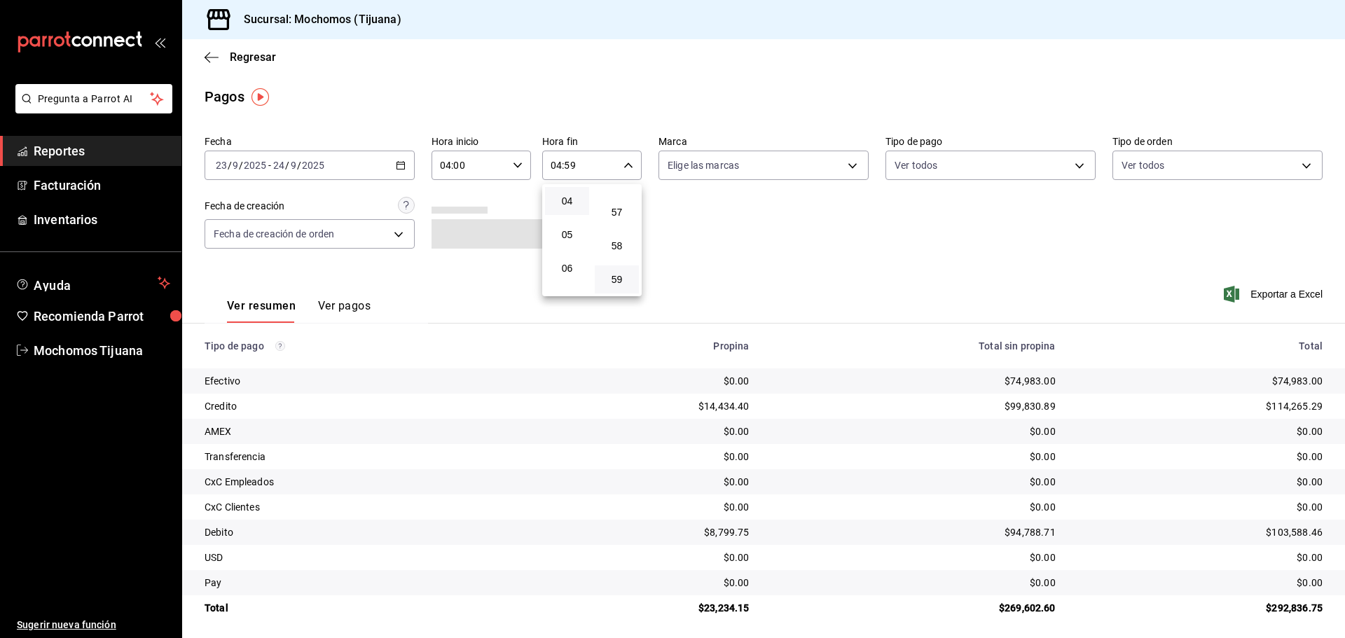
click at [1064, 165] on div at bounding box center [672, 319] width 1345 height 638
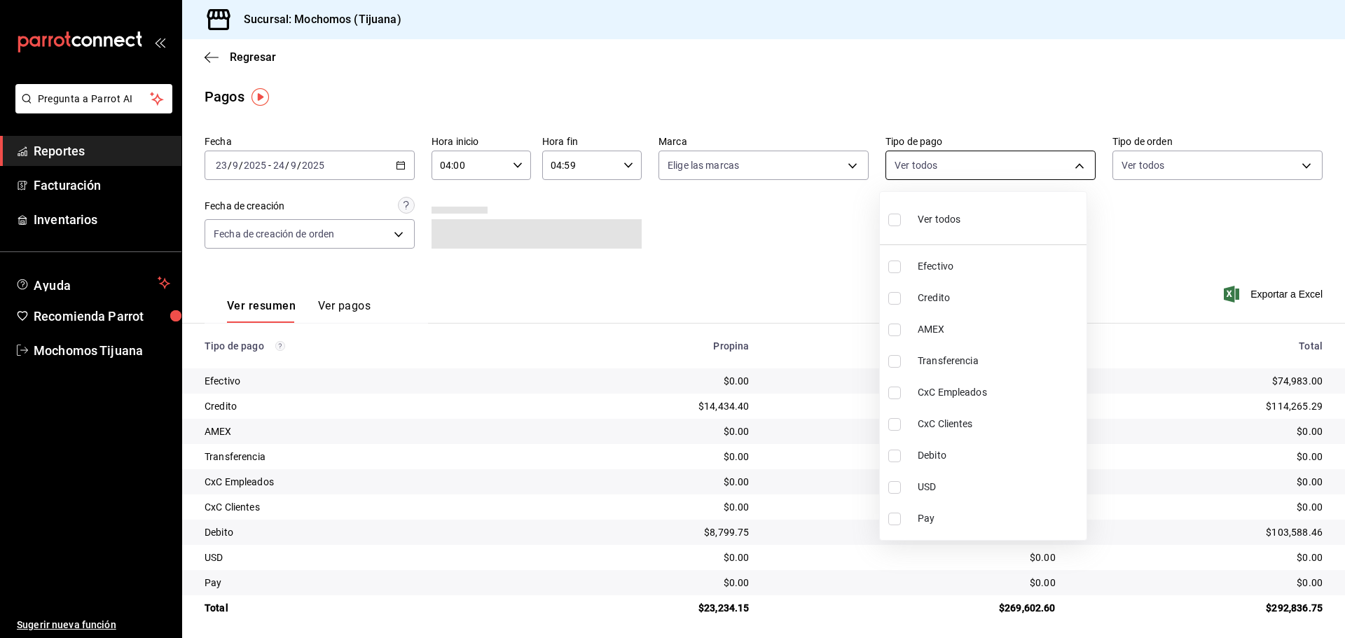
click at [1074, 160] on body "Pregunta a Parrot AI Reportes Facturación Inventarios Ayuda Recomienda Parrot M…" at bounding box center [672, 319] width 1345 height 638
click at [896, 296] on input "checkbox" at bounding box center [894, 298] width 13 height 13
checkbox input "true"
type input "a27a072c-b141-4985-9f83-ae60dbe2196b"
click at [892, 459] on input "checkbox" at bounding box center [894, 456] width 13 height 13
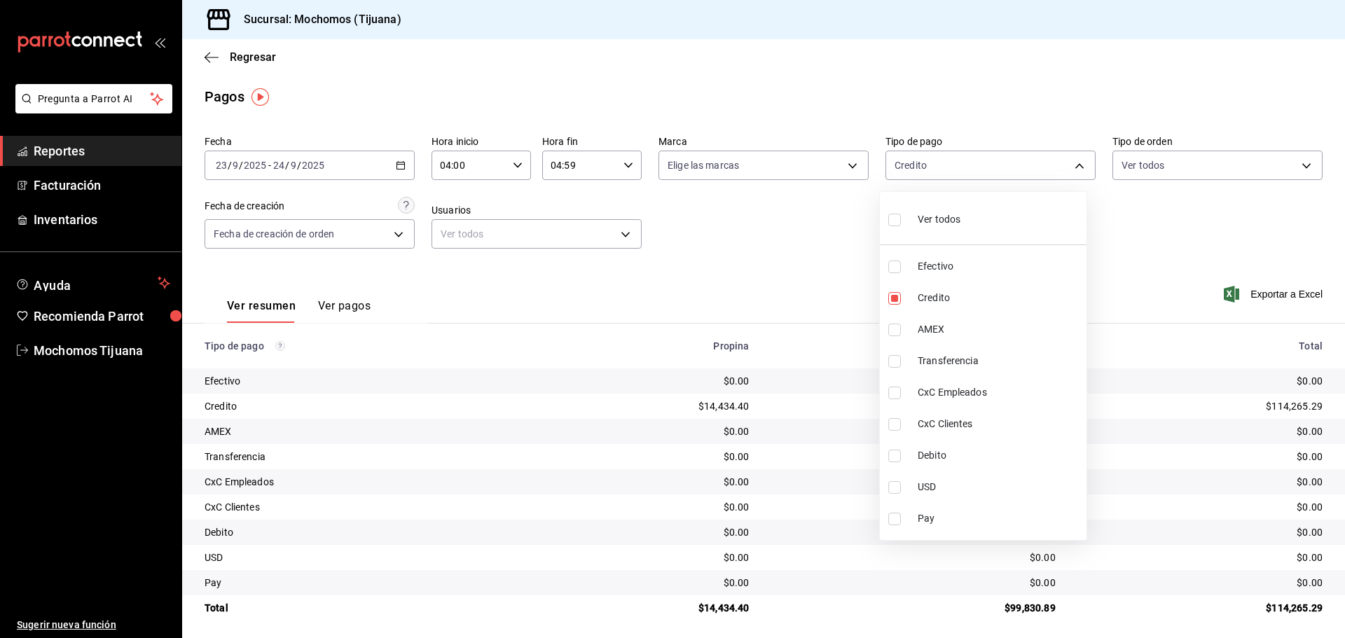
checkbox input "true"
type input "a27a072c-b141-4985-9f83-ae60dbe2196b,b7370aa5-450f-4a05-bab4-2784151f97fb"
click at [901, 223] on input "checkbox" at bounding box center [900, 220] width 13 height 13
checkbox input "true"
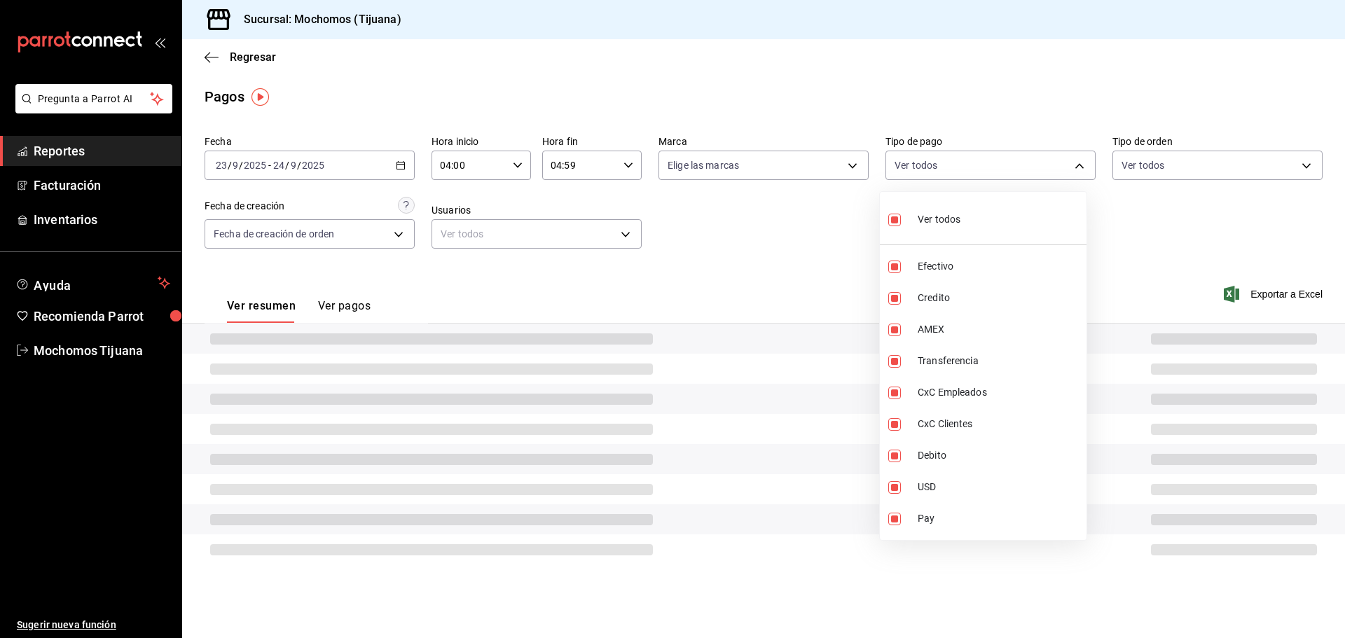
type input "e823c082-5bf3-4e6e-b961-f7623faa40a9,a27a072c-b141-4985-9f83-ae60dbe2196b,28e67…"
checkbox input "true"
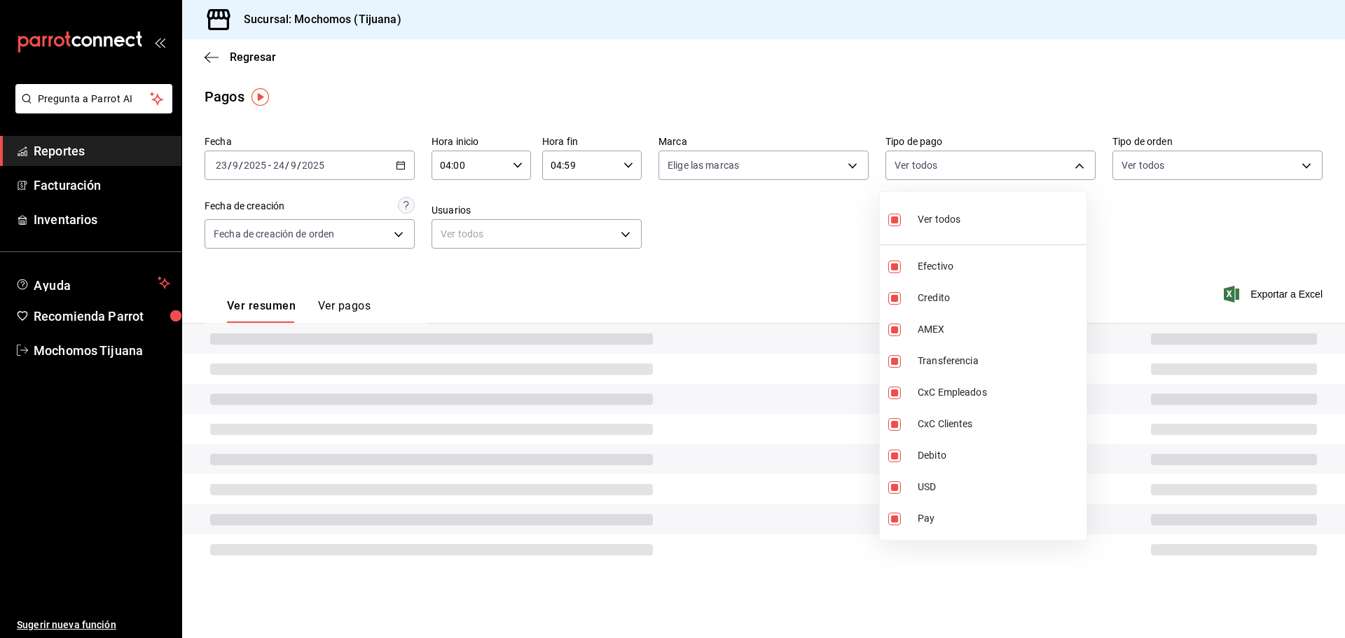
checkbox input "true"
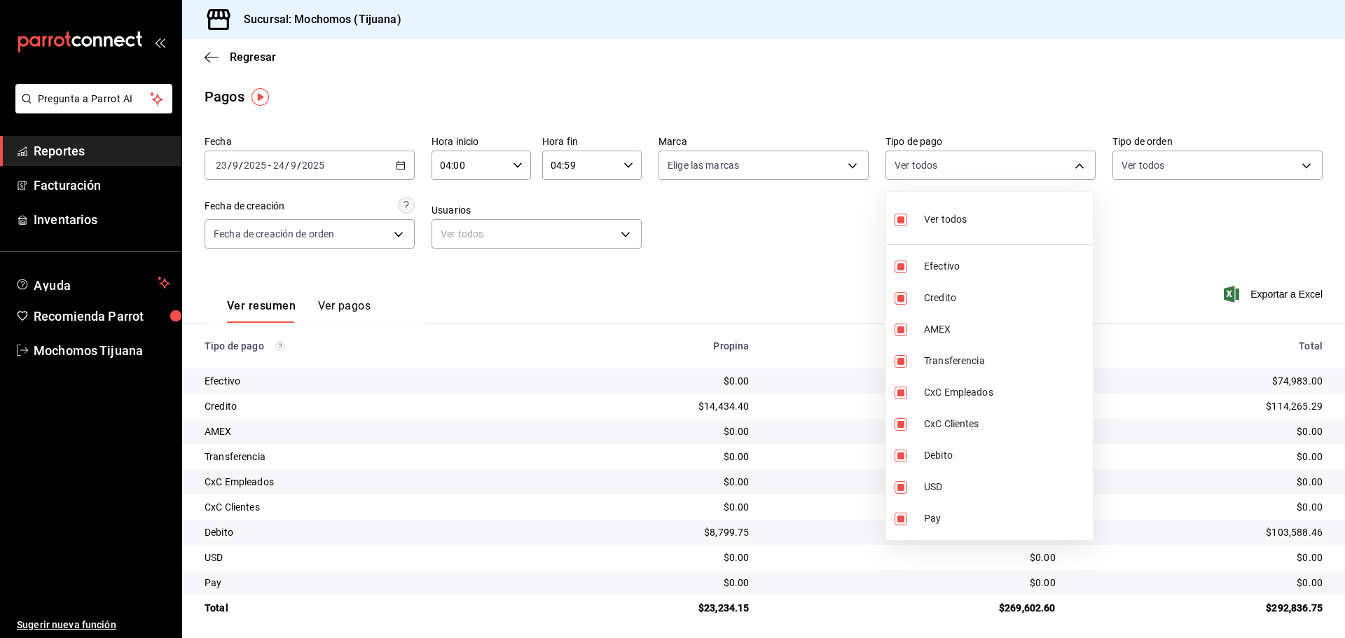
click at [590, 67] on div at bounding box center [672, 319] width 1345 height 638
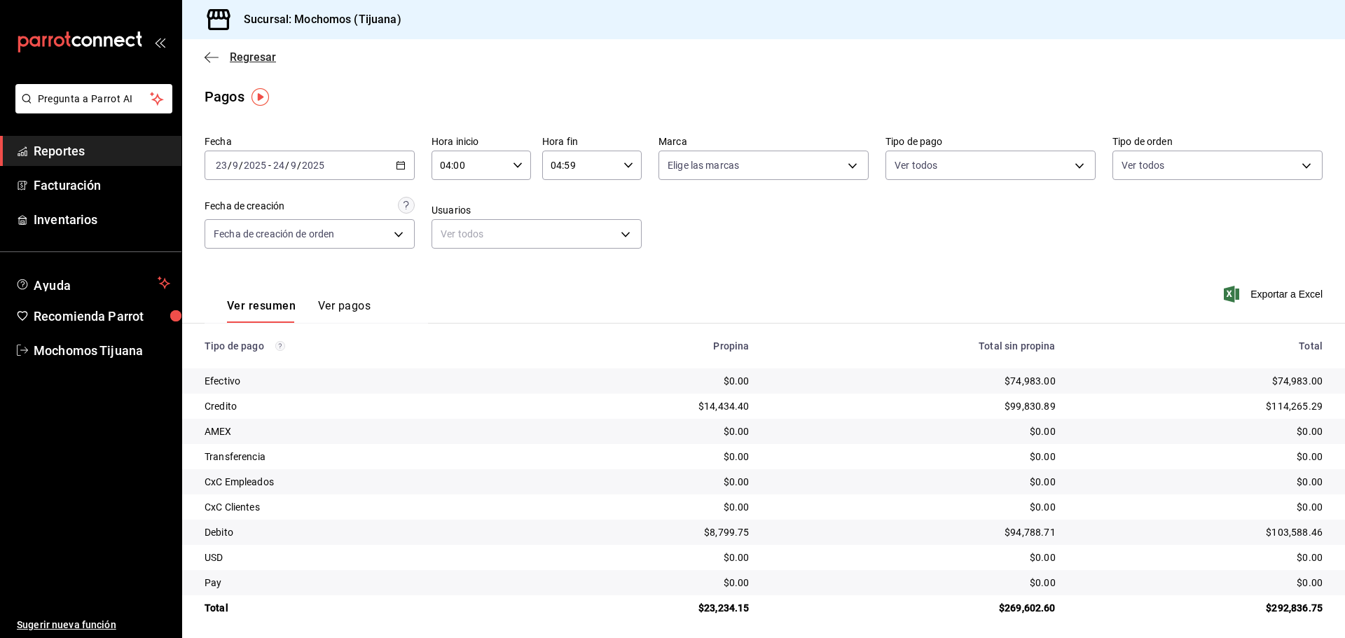
click at [261, 59] on span "Regresar" at bounding box center [253, 56] width 46 height 13
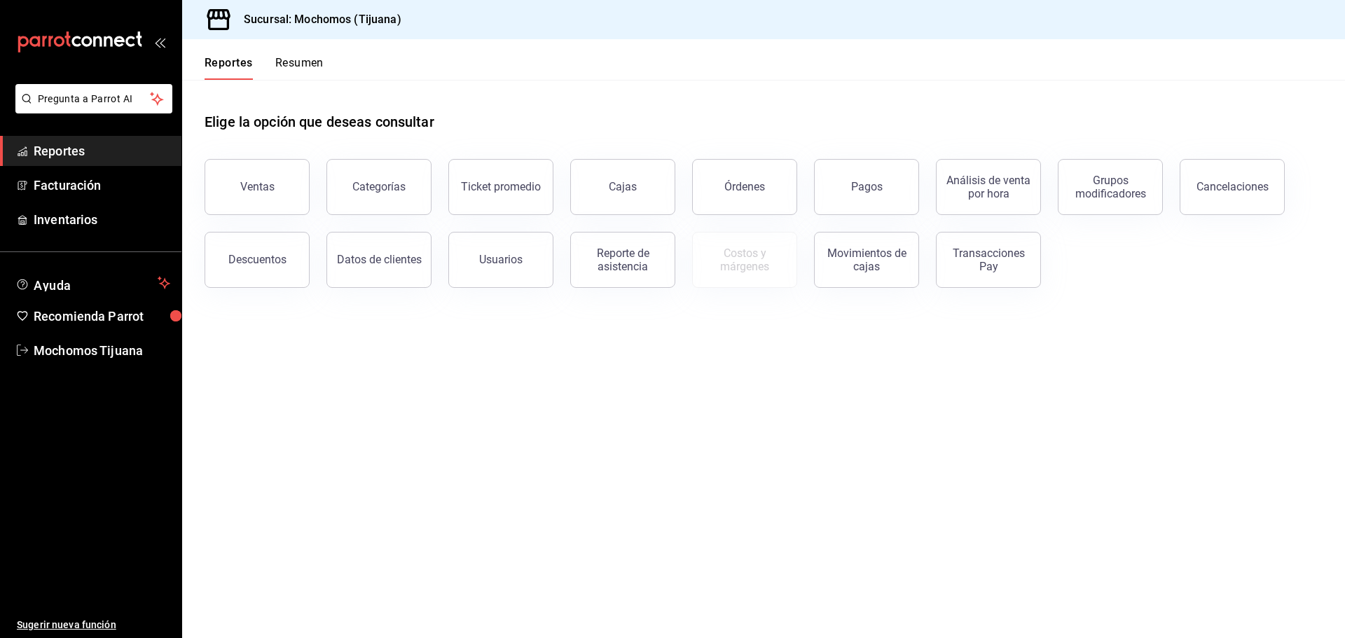
click at [237, 65] on button "Reportes" at bounding box center [228, 68] width 48 height 24
click at [863, 193] on button "Pagos" at bounding box center [866, 187] width 105 height 56
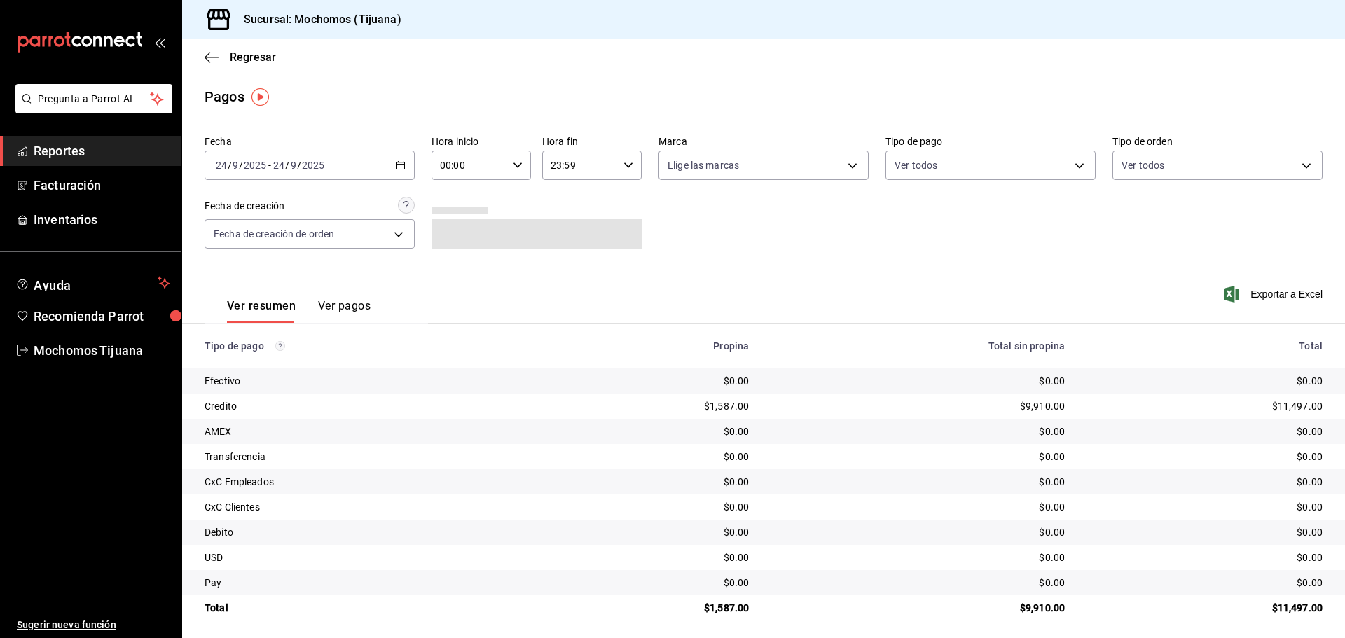
click at [396, 169] on \(Stroke\) "button" at bounding box center [400, 166] width 8 height 8
click at [236, 366] on span "Rango de fechas" at bounding box center [270, 365] width 109 height 15
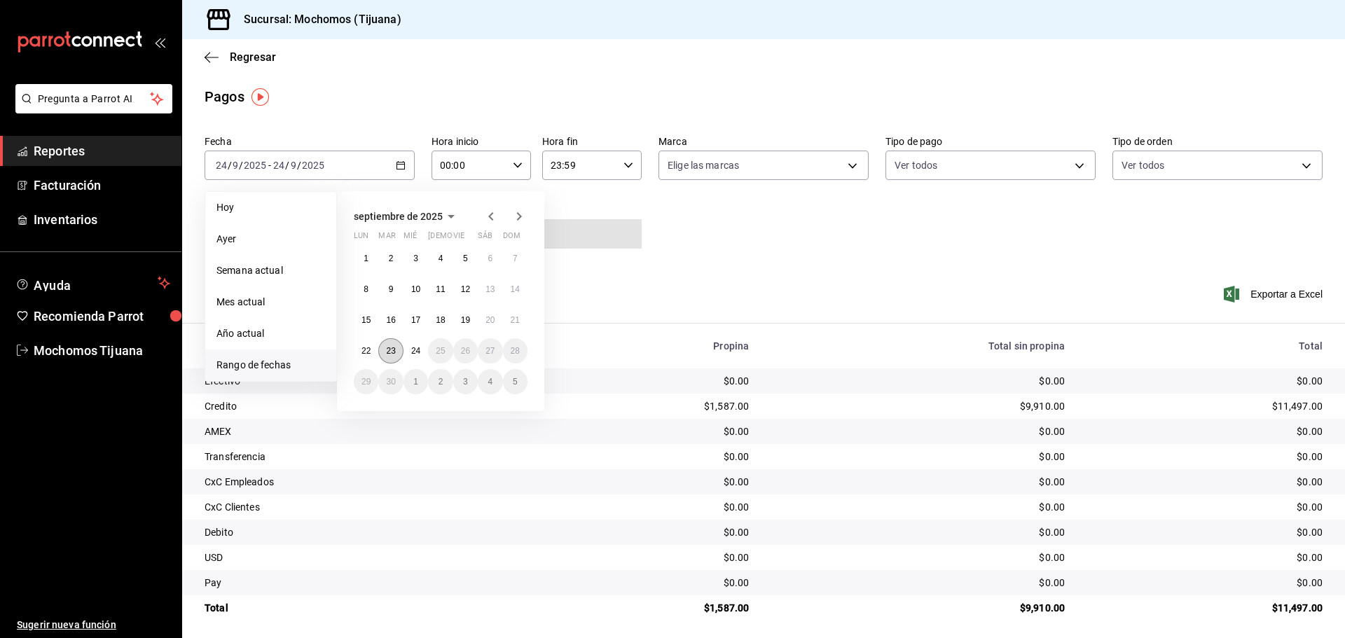
click at [386, 350] on abbr "23" at bounding box center [390, 351] width 9 height 10
click at [413, 349] on abbr "24" at bounding box center [415, 351] width 9 height 10
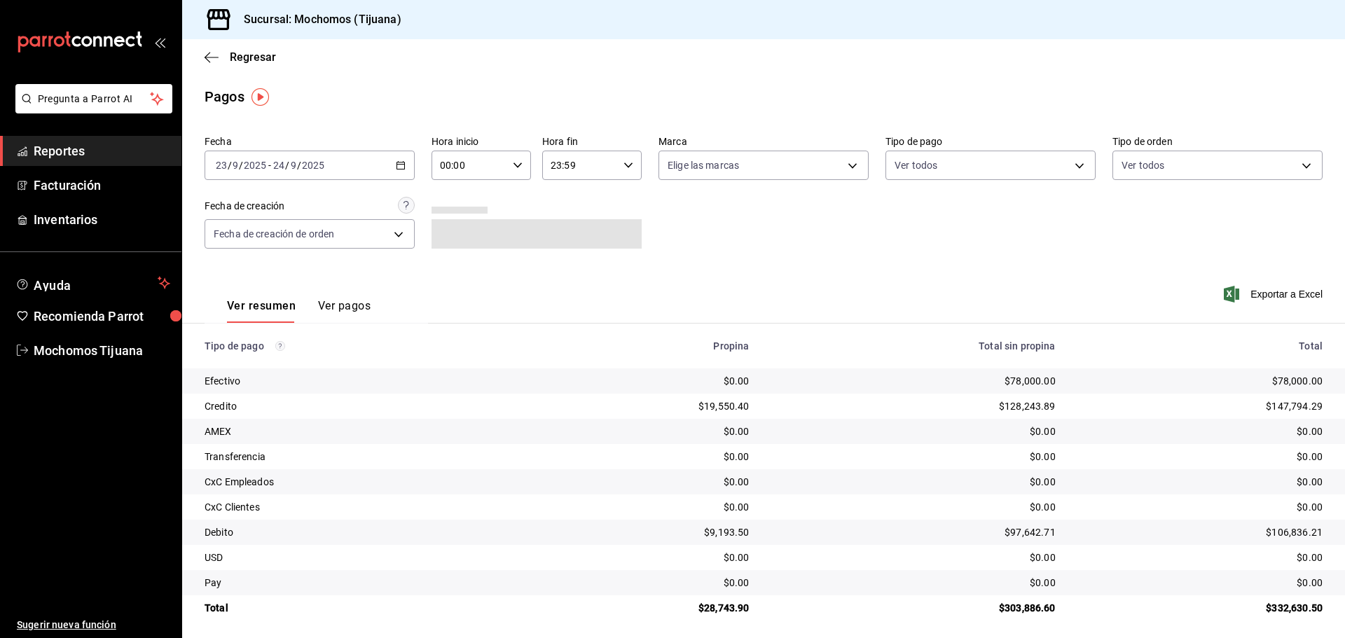
click at [515, 167] on \(Stroke\) "button" at bounding box center [517, 164] width 8 height 5
click at [458, 263] on span "04" at bounding box center [453, 265] width 27 height 11
type input "04:00"
click at [626, 166] on div at bounding box center [672, 319] width 1345 height 638
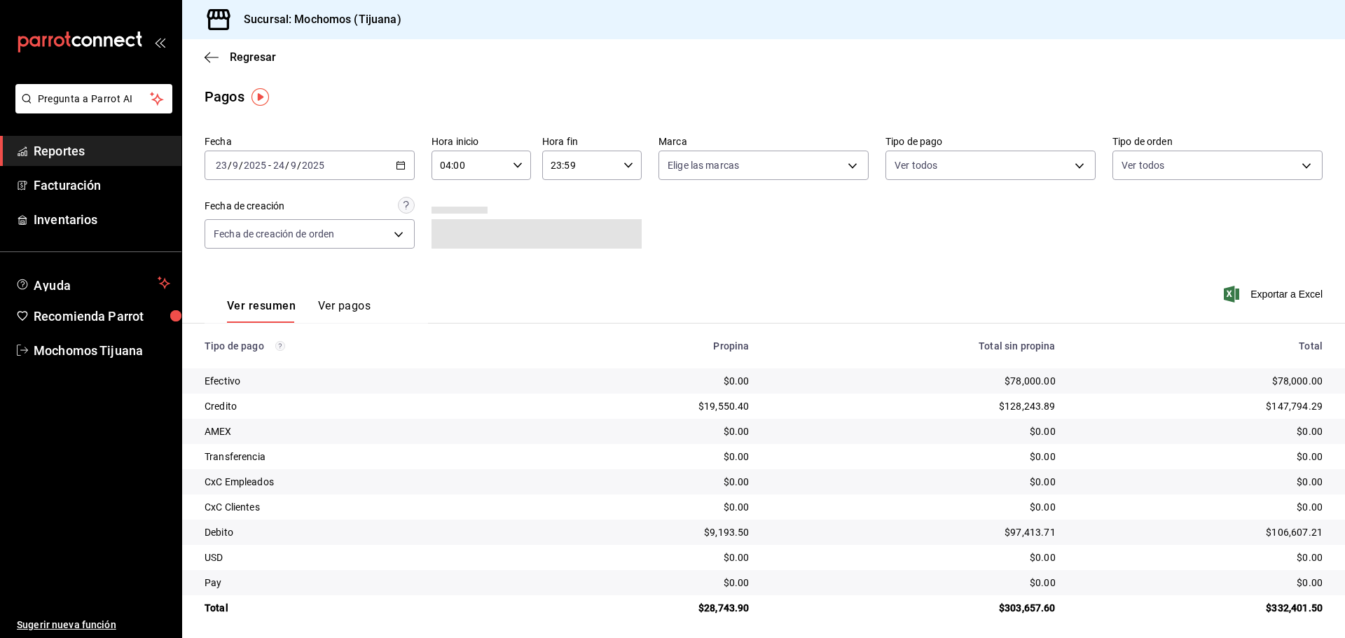
click at [626, 166] on icon "button" at bounding box center [628, 165] width 10 height 10
click at [558, 205] on span "04" at bounding box center [563, 200] width 27 height 11
type input "04:59"
click at [1074, 167] on div at bounding box center [672, 319] width 1345 height 638
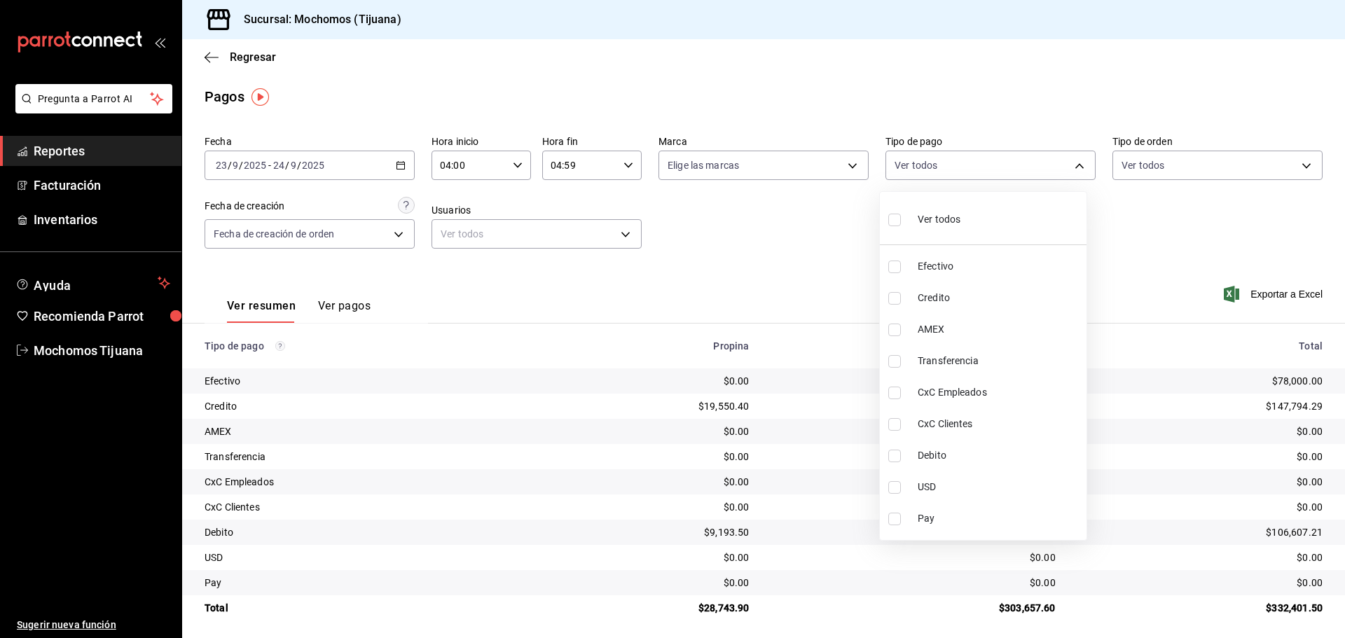
click at [1072, 167] on body "Pregunta a Parrot AI Reportes Facturación Inventarios Ayuda Recomienda Parrot M…" at bounding box center [672, 319] width 1345 height 638
click at [894, 300] on input "checkbox" at bounding box center [894, 298] width 13 height 13
checkbox input "true"
type input "a27a072c-b141-4985-9f83-ae60dbe2196b"
click at [899, 450] on input "checkbox" at bounding box center [900, 456] width 13 height 13
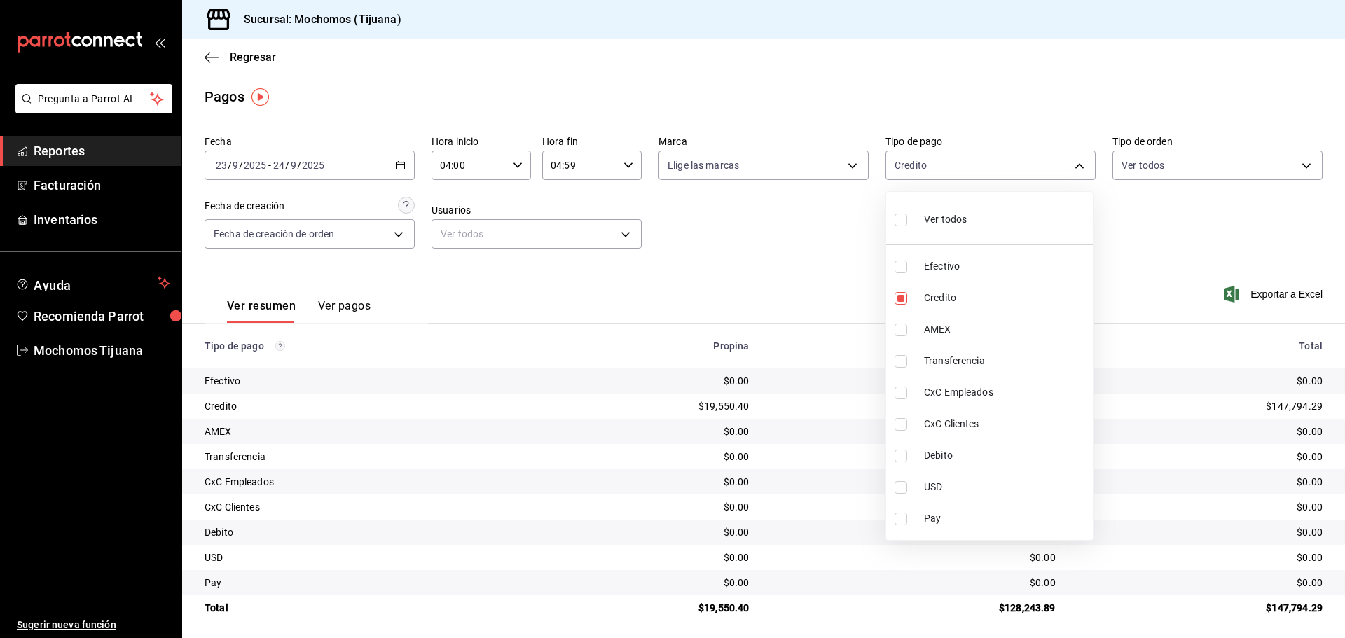
checkbox input "true"
type input "a27a072c-b141-4985-9f83-ae60dbe2196b,b7370aa5-450f-4a05-bab4-2784151f97fb"
click at [901, 218] on input "checkbox" at bounding box center [900, 220] width 13 height 13
checkbox input "true"
type input "e823c082-5bf3-4e6e-b961-f7623faa40a9,a27a072c-b141-4985-9f83-ae60dbe2196b,28e67…"
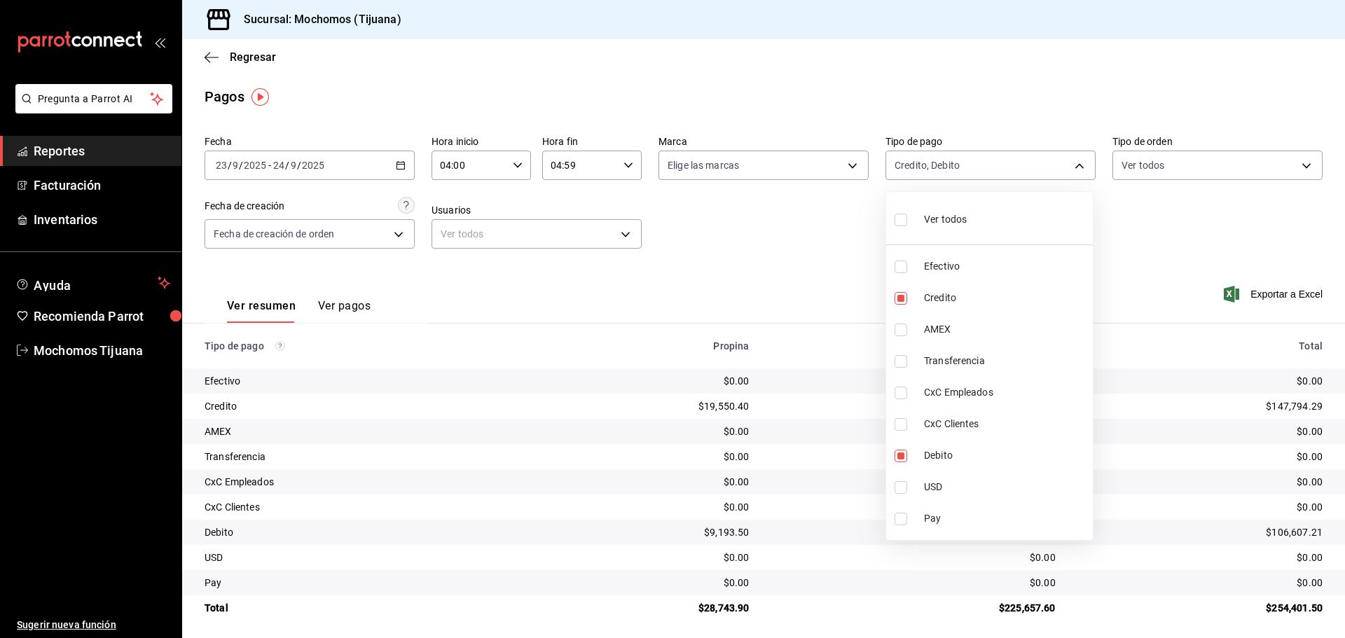
checkbox input "true"
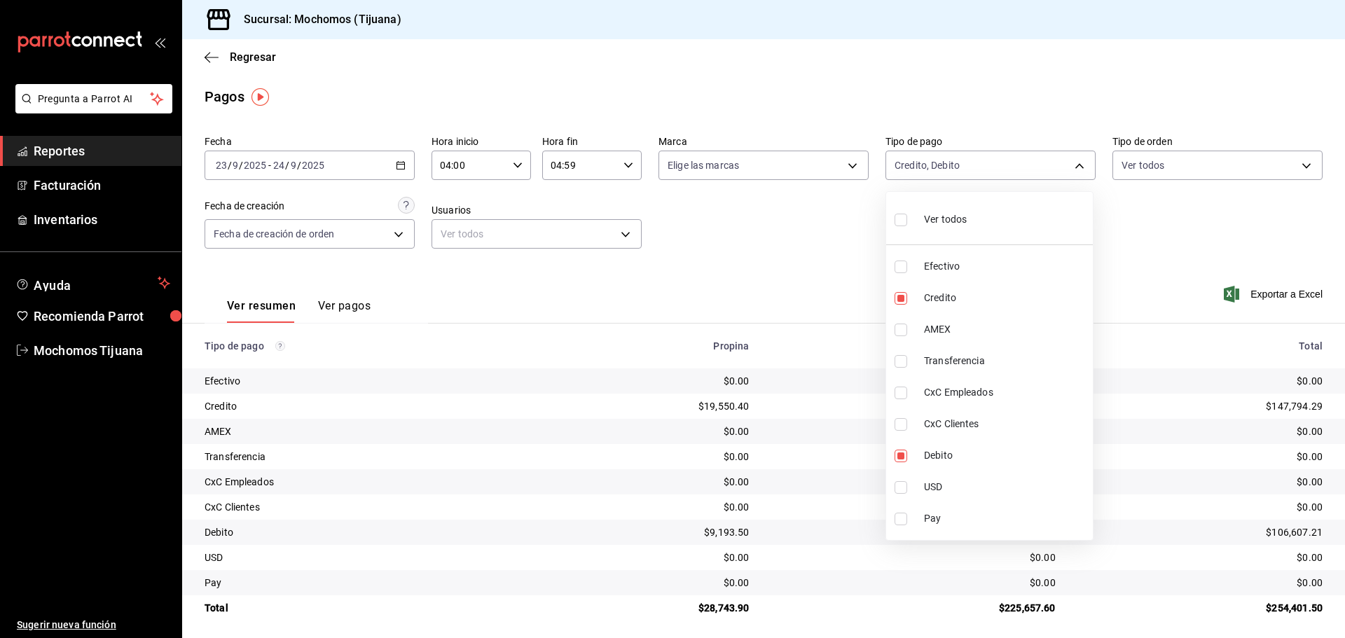
checkbox input "true"
click at [735, 249] on div at bounding box center [672, 319] width 1345 height 638
